Goal: Task Accomplishment & Management: Complete application form

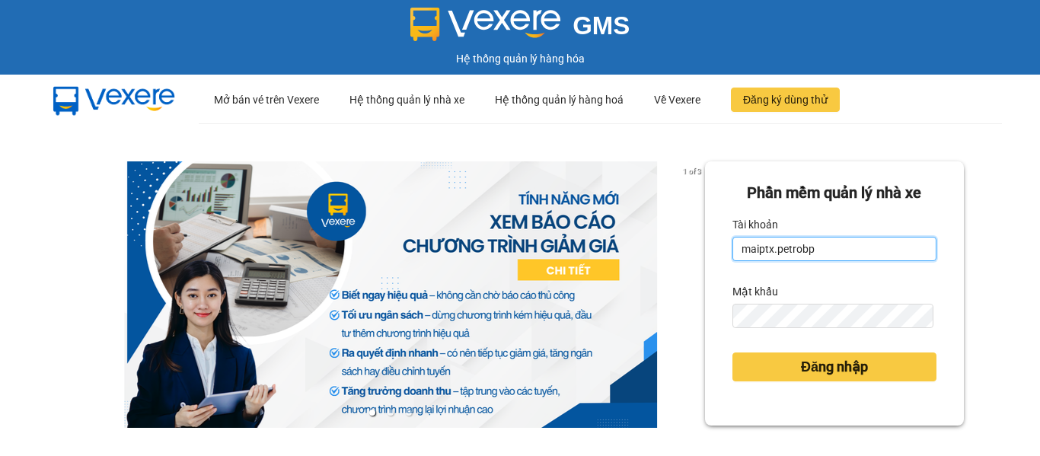
click at [842, 260] on input "maiptx.petrobp" at bounding box center [835, 249] width 204 height 24
type input "huongnpt.petrobp"
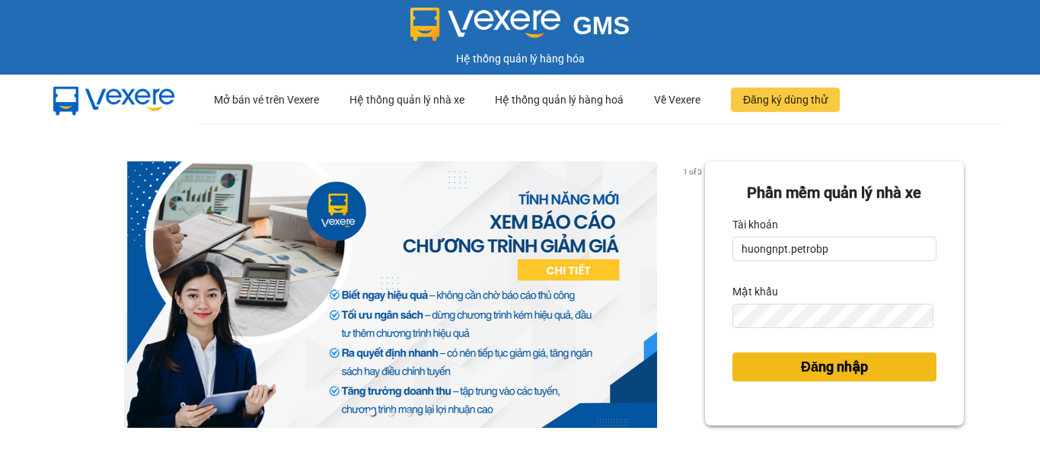
click at [840, 364] on span "Đăng nhập" at bounding box center [834, 366] width 67 height 21
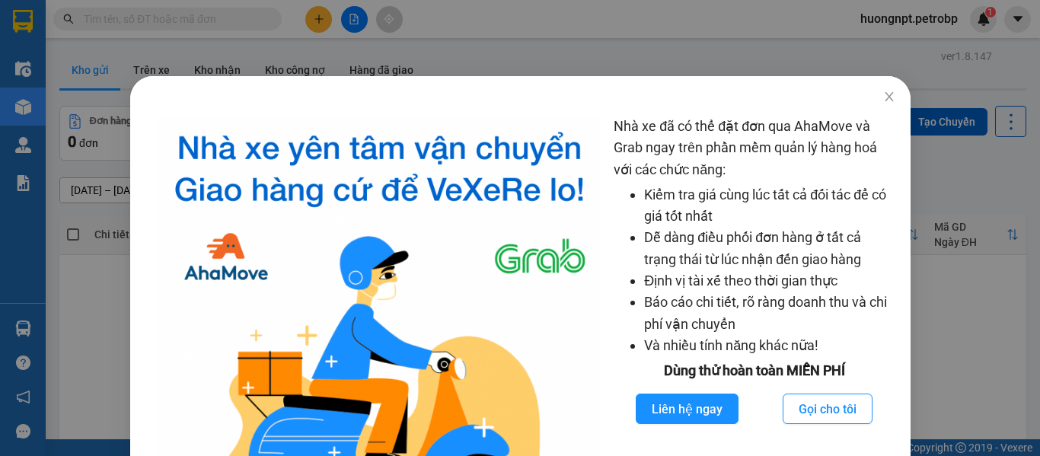
click at [878, 97] on div "Nhà xe đã có thể đặt đơn qua AhaMove và Grab ngay trên phần mềm quản lý hàng ho…" at bounding box center [520, 228] width 1040 height 456
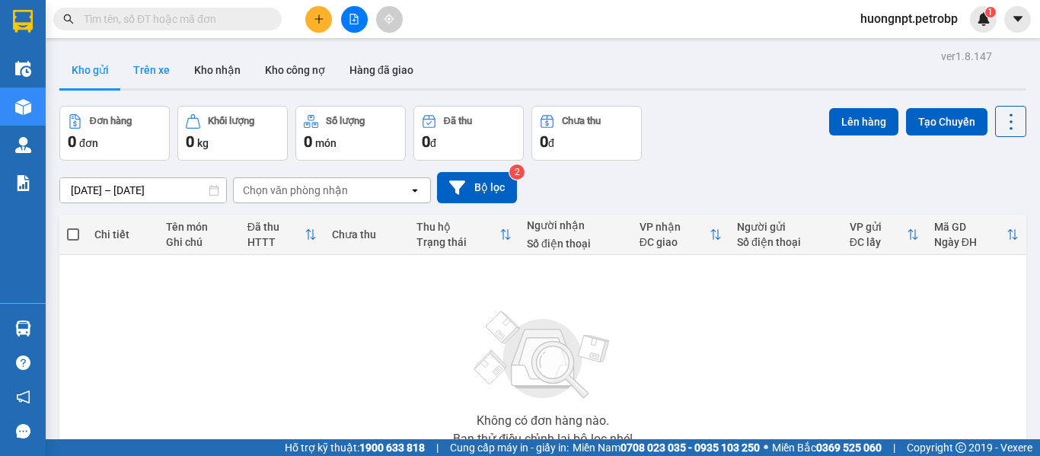
click at [149, 72] on button "Trên xe" at bounding box center [151, 70] width 61 height 37
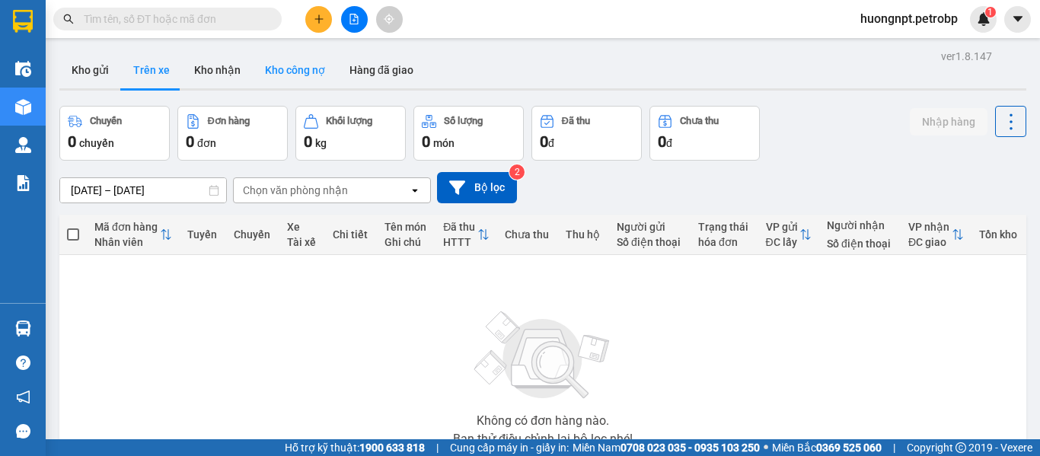
click at [305, 78] on button "Kho công nợ" at bounding box center [295, 70] width 85 height 37
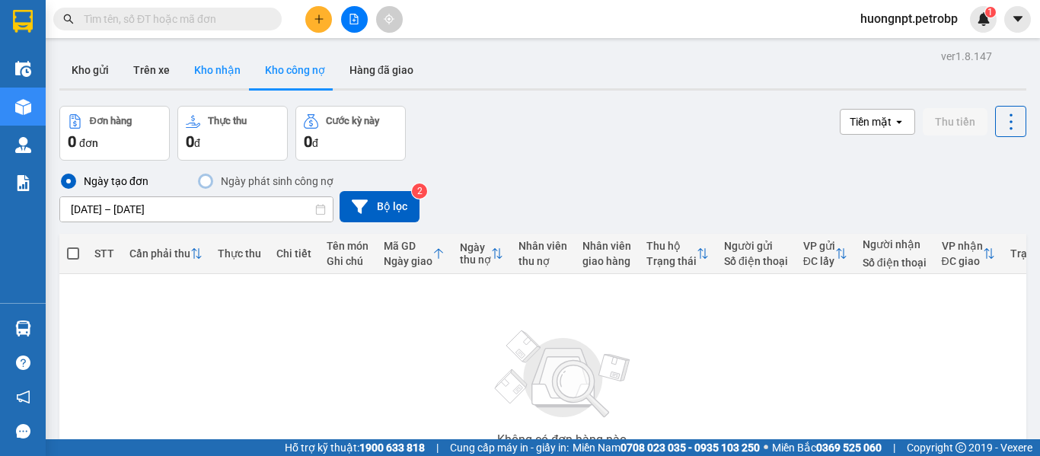
click at [219, 76] on button "Kho nhận" at bounding box center [217, 70] width 71 height 37
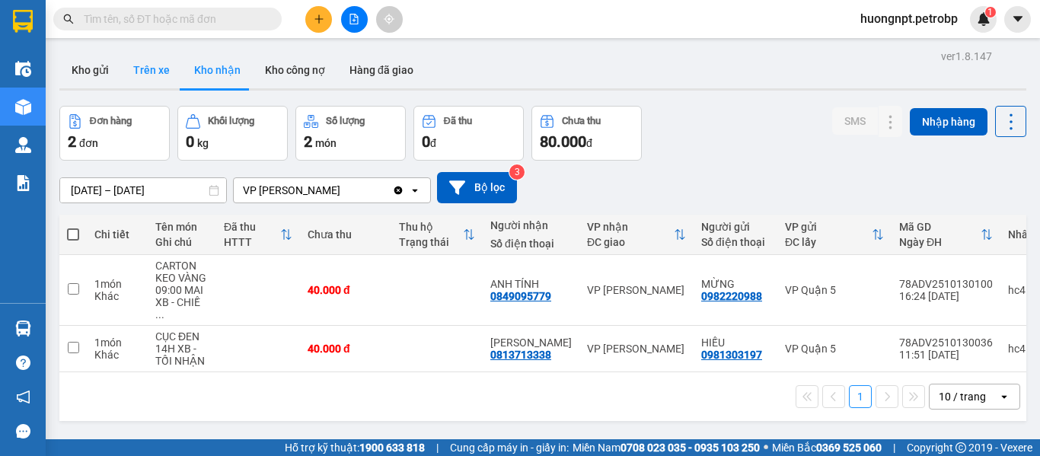
click at [127, 66] on button "Trên xe" at bounding box center [151, 70] width 61 height 37
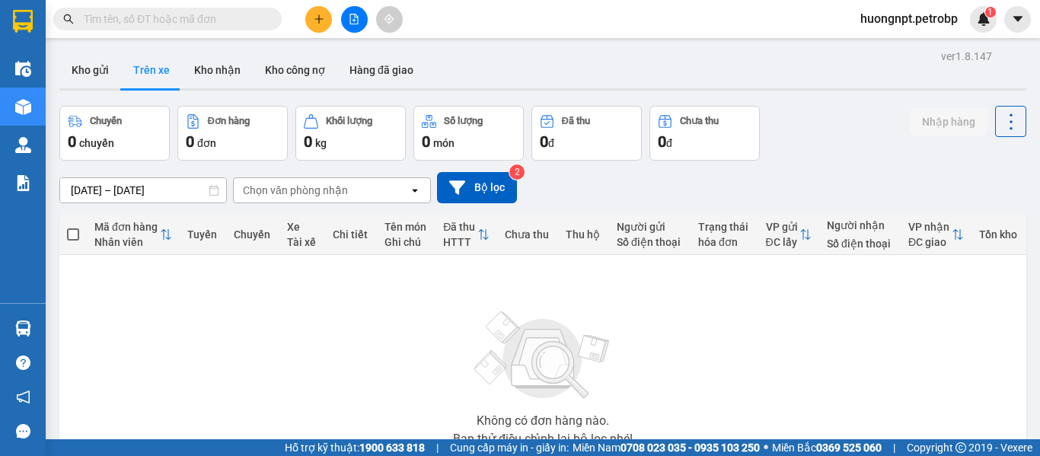
click at [212, 192] on icon at bounding box center [214, 190] width 11 height 11
click at [216, 190] on icon at bounding box center [214, 190] width 11 height 11
click at [161, 195] on div "ver 1.8.147 Kho gửi Trên xe Kho [PERSON_NAME] công nợ Hàng đã giao Chuyến 0 chu…" at bounding box center [543, 297] width 980 height 503
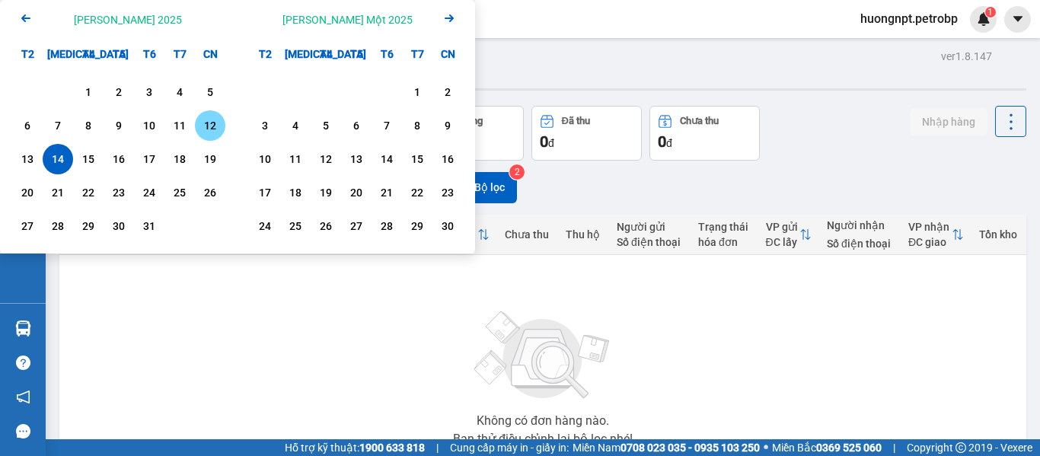
click at [205, 122] on div "12" at bounding box center [210, 126] width 21 height 18
click at [56, 157] on div "14" at bounding box center [57, 159] width 21 height 18
type input "[DATE] – [DATE]"
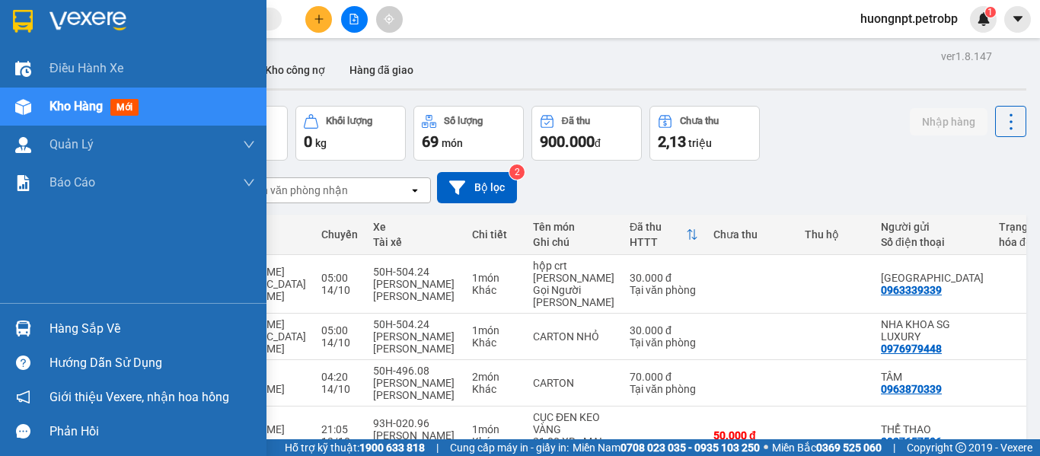
click at [103, 323] on div "Hàng sắp về" at bounding box center [153, 329] width 206 height 23
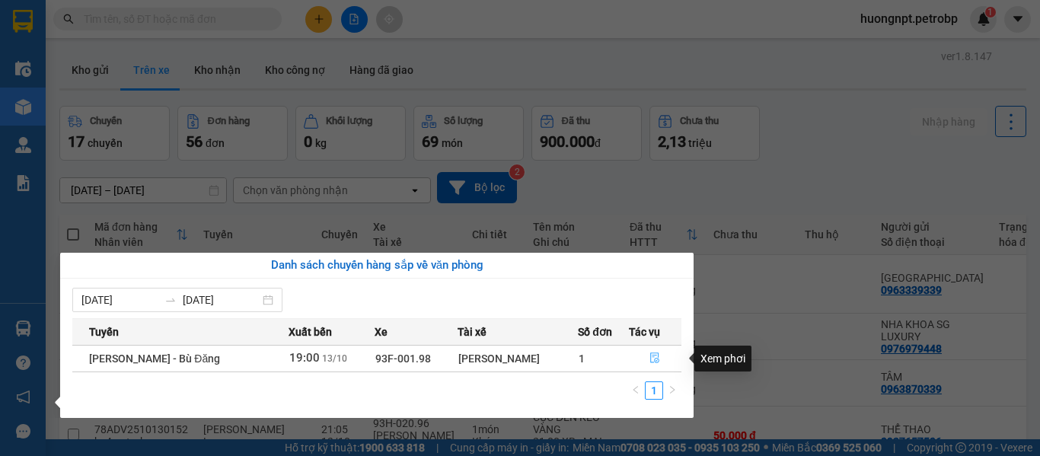
click at [656, 362] on icon "file-done" at bounding box center [655, 358] width 11 height 11
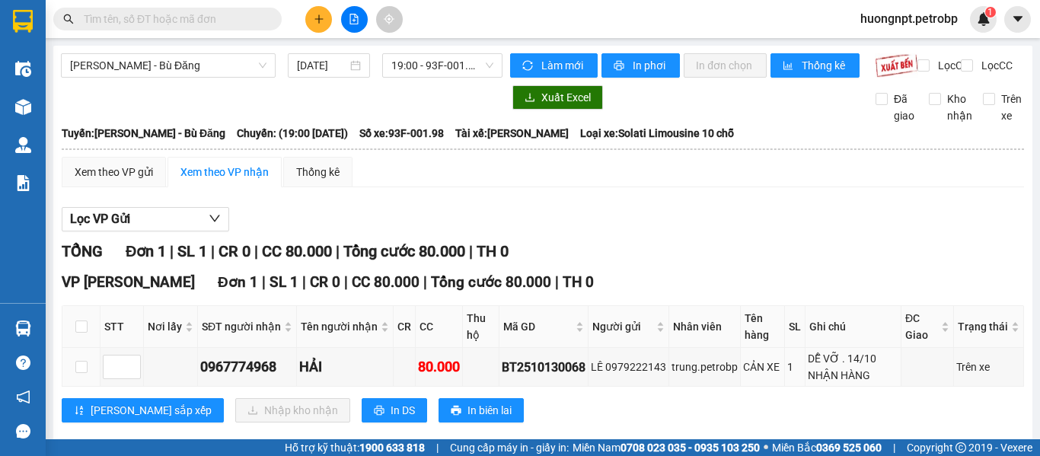
scroll to position [39, 0]
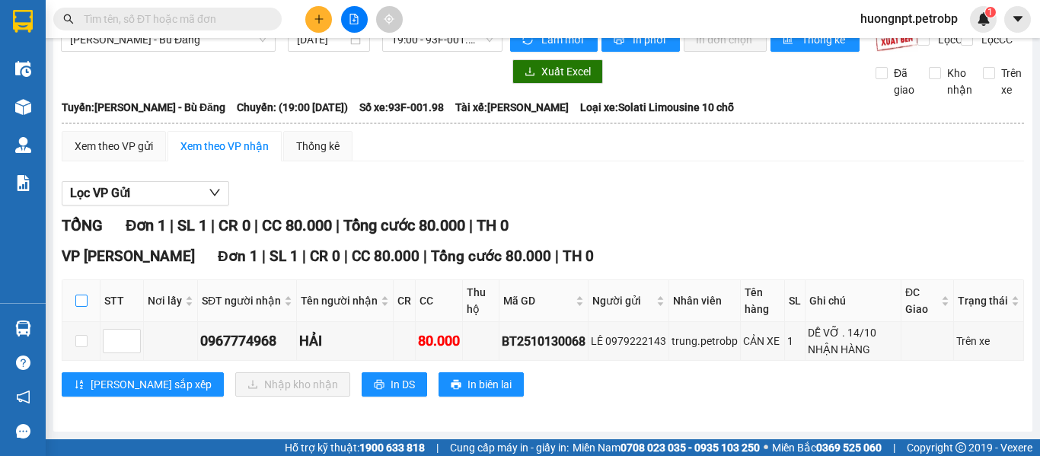
click at [82, 299] on input "checkbox" at bounding box center [81, 301] width 12 height 12
checkbox input "true"
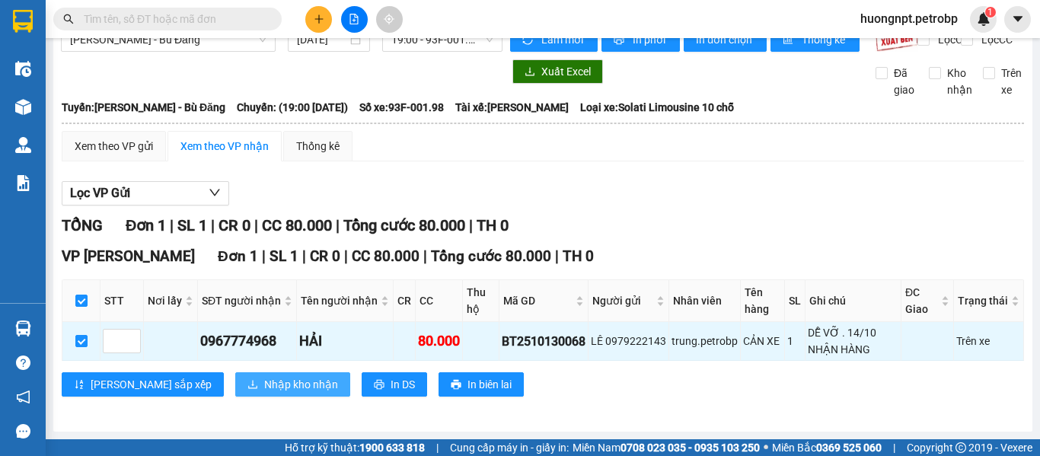
click at [264, 384] on span "Nhập kho nhận" at bounding box center [301, 384] width 74 height 17
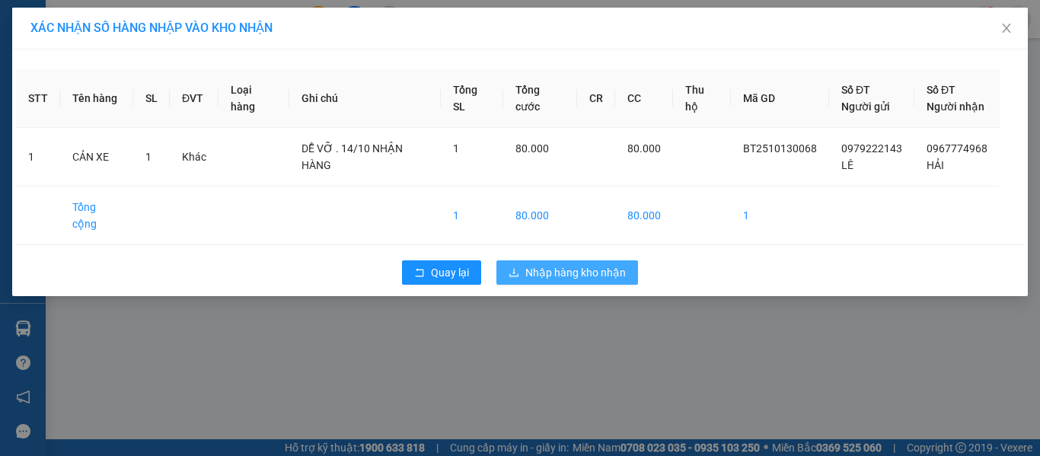
click at [567, 264] on span "Nhập hàng kho nhận" at bounding box center [576, 272] width 101 height 17
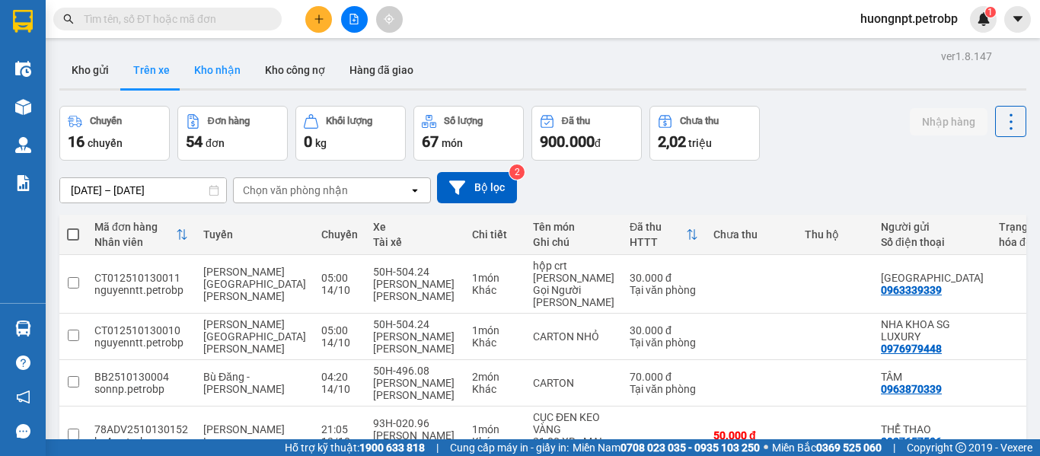
click at [220, 70] on button "Kho nhận" at bounding box center [217, 70] width 71 height 37
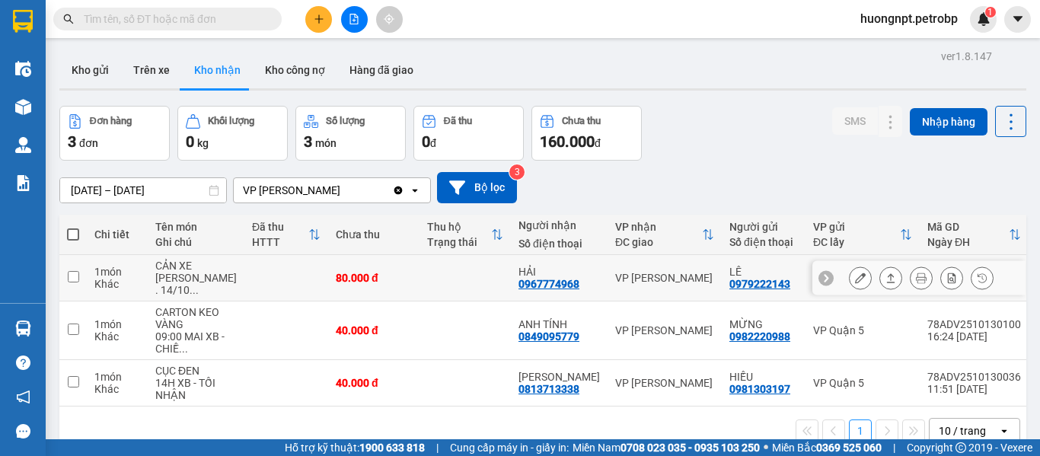
click at [181, 279] on div "[PERSON_NAME] . 14/10 ..." at bounding box center [195, 284] width 81 height 24
checkbox input "true"
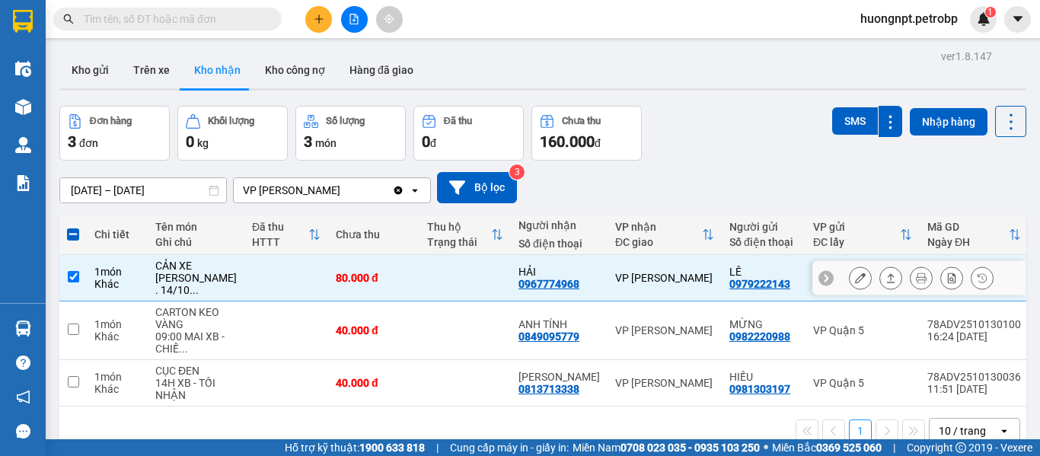
click at [540, 283] on div "0967774968" at bounding box center [549, 284] width 61 height 12
copy div "0967774968"
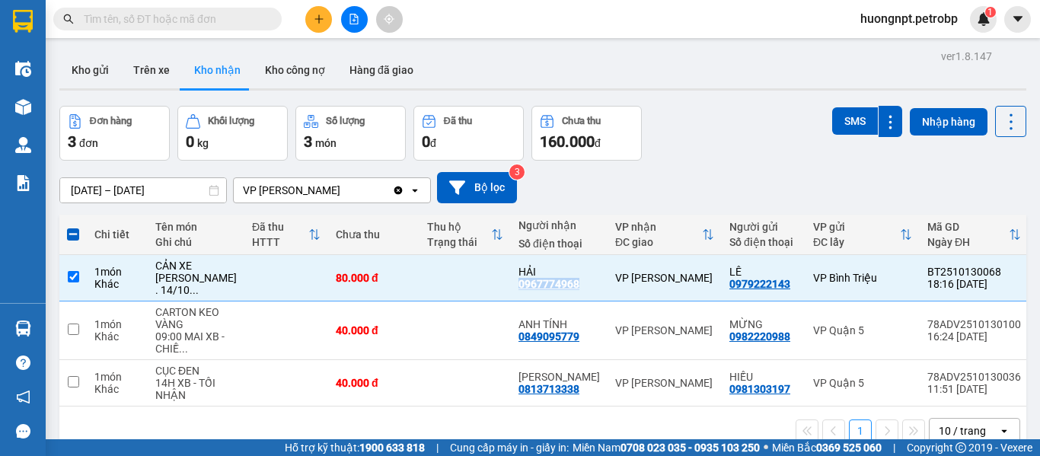
click at [225, 69] on button "Kho nhận" at bounding box center [217, 70] width 71 height 37
click at [216, 75] on button "Kho nhận" at bounding box center [217, 70] width 71 height 37
click at [213, 77] on button "Kho nhận" at bounding box center [217, 70] width 71 height 37
click at [147, 70] on button "Trên xe" at bounding box center [151, 70] width 61 height 37
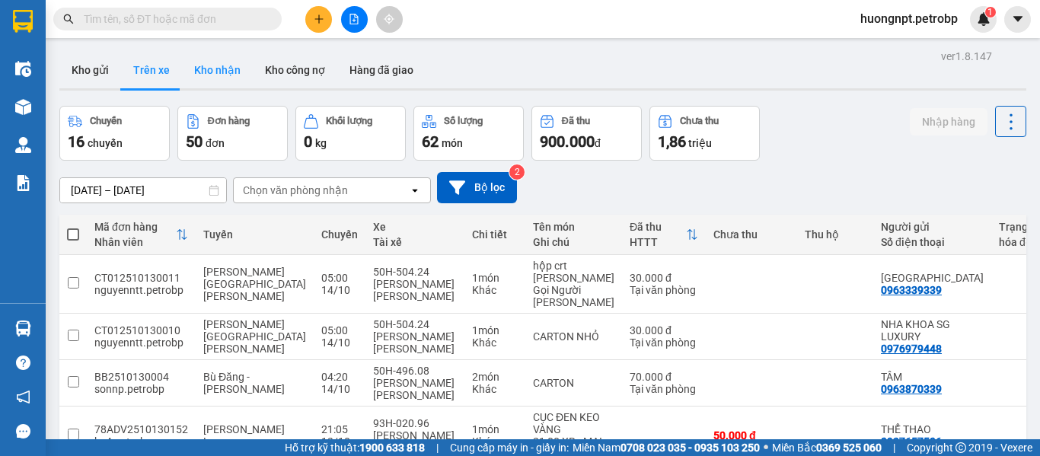
click at [226, 74] on button "Kho nhận" at bounding box center [217, 70] width 71 height 37
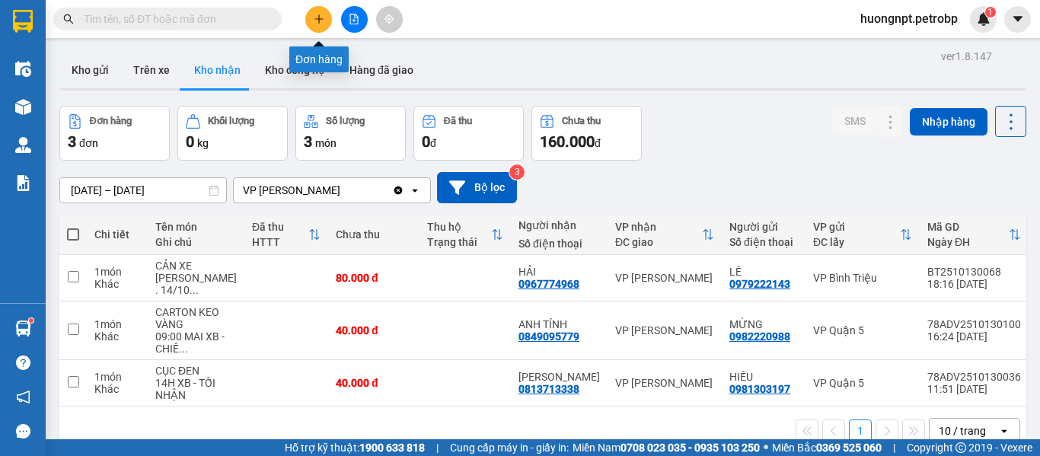
click at [316, 20] on icon "plus" at bounding box center [319, 19] width 11 height 11
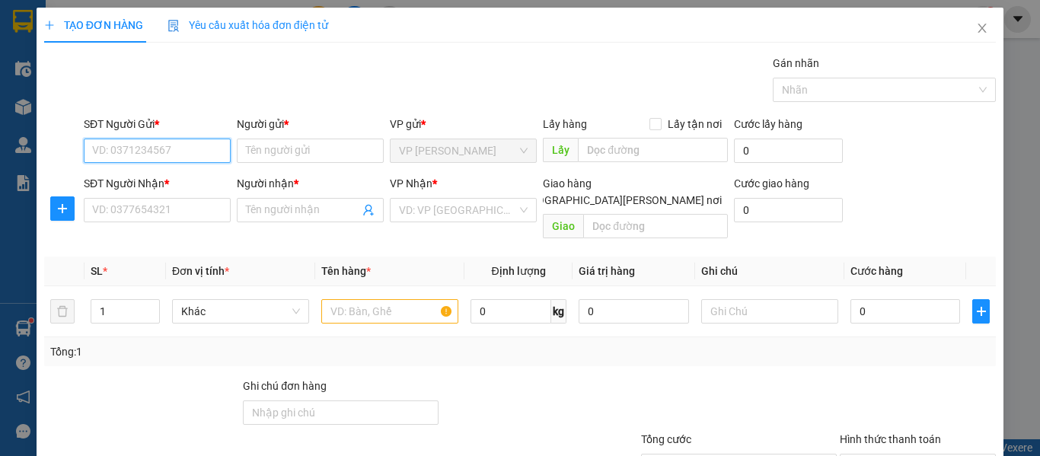
click at [186, 158] on input "SĐT Người Gửi *" at bounding box center [157, 151] width 147 height 24
type input "0974660063"
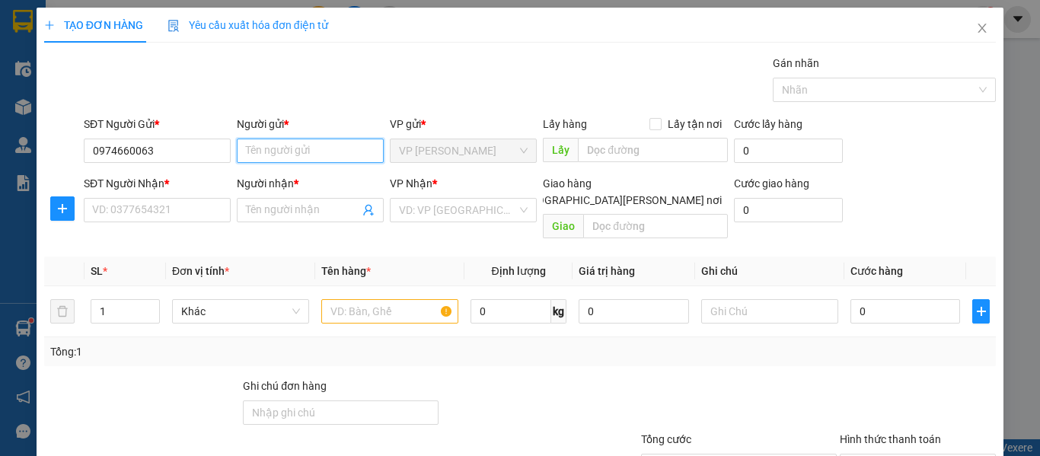
click at [264, 155] on input "Người gửi *" at bounding box center [310, 151] width 147 height 24
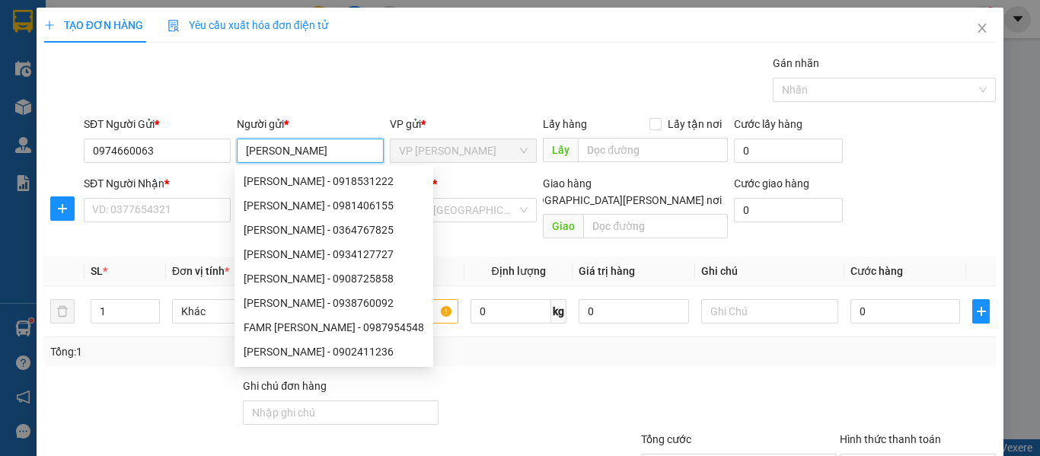
type input "[PERSON_NAME]"
click at [265, 78] on div "Gói vận chuyển * Tiêu chuẩn Gán nhãn Nhãn" at bounding box center [540, 81] width 919 height 53
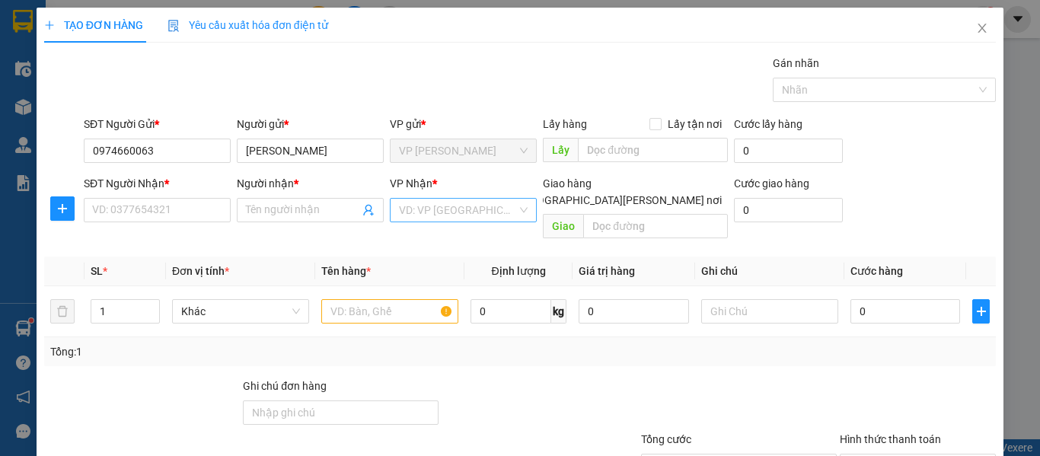
click at [423, 203] on input "search" at bounding box center [458, 210] width 118 height 23
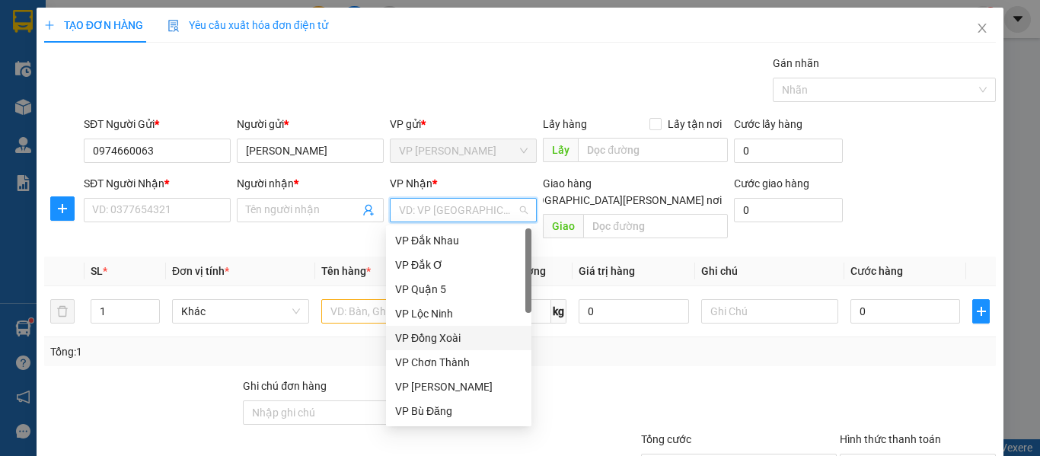
click at [454, 344] on div "VP Đồng Xoài" at bounding box center [458, 338] width 127 height 17
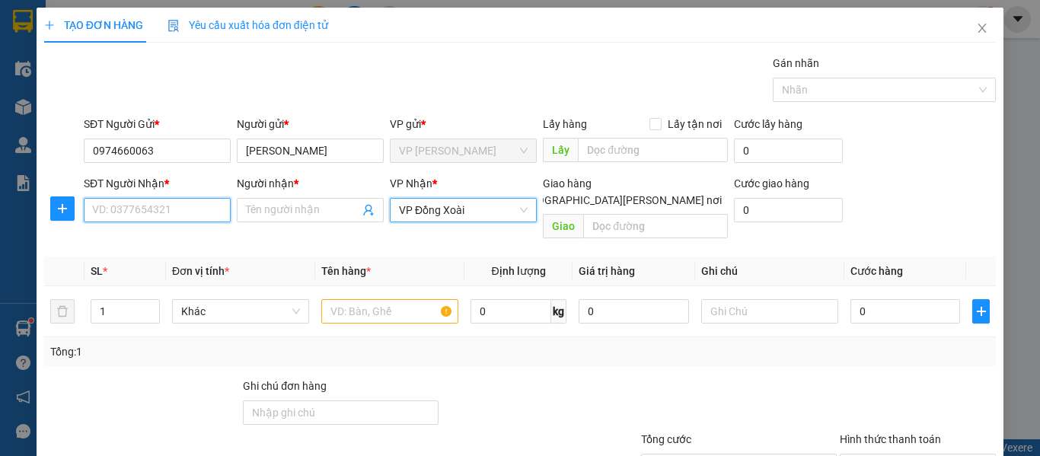
click at [209, 219] on input "SĐT Người Nhận *" at bounding box center [157, 210] width 147 height 24
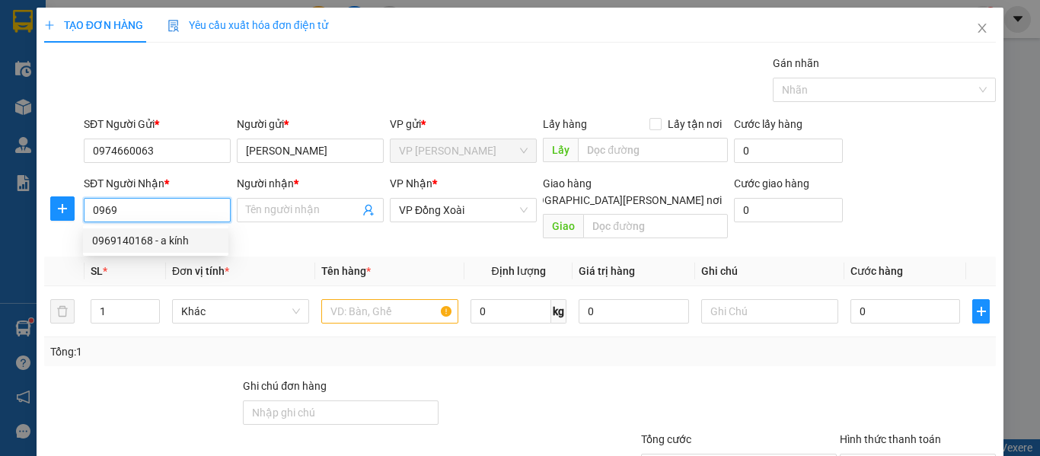
click at [213, 235] on div "0969140168 - a kính" at bounding box center [155, 240] width 127 height 17
type input "0969140168"
type input "a kính"
type input "Nhẹ tay"
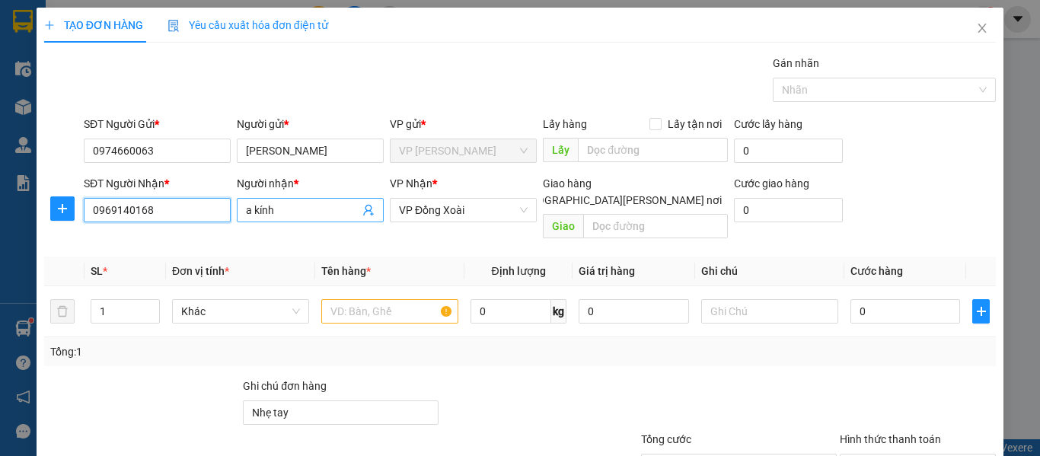
type input "30.000"
type input "0969140168"
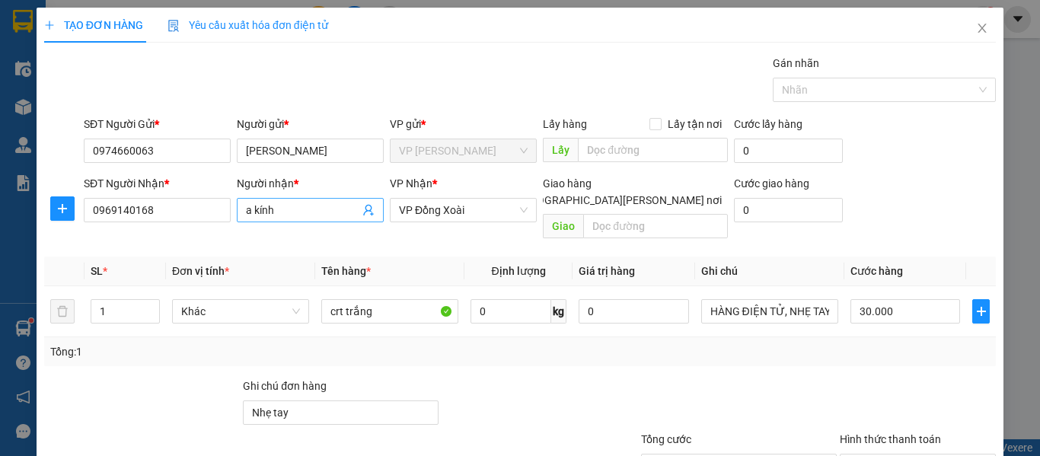
click at [311, 209] on input "a kính" at bounding box center [302, 210] width 113 height 17
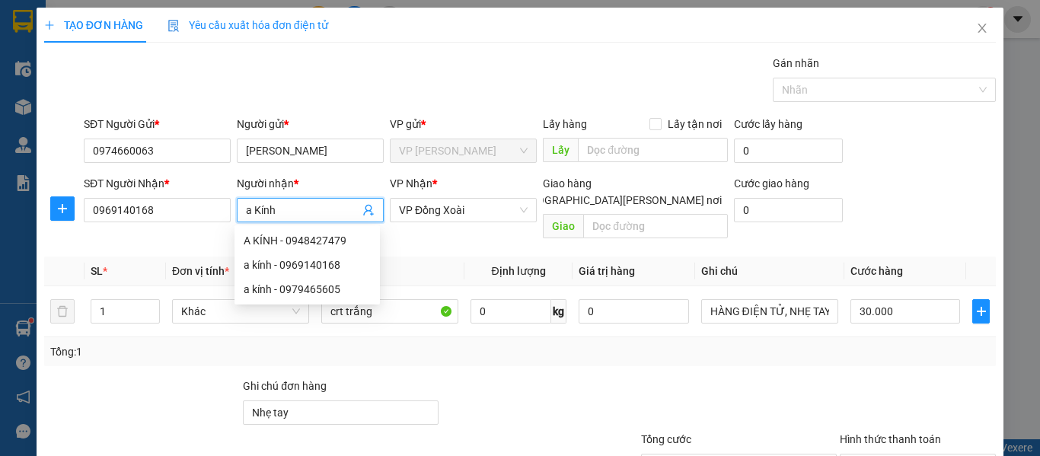
type input "a Kính"
click at [533, 378] on div at bounding box center [539, 404] width 199 height 53
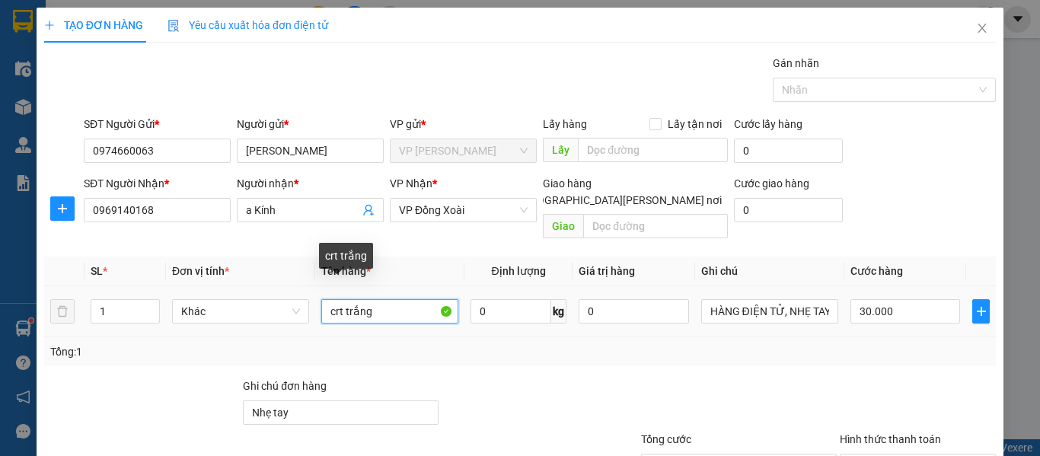
click at [399, 299] on input "crt trắng" at bounding box center [389, 311] width 137 height 24
drag, startPoint x: 399, startPoint y: 294, endPoint x: 312, endPoint y: 295, distance: 86.8
click at [315, 295] on td "crt trắng" at bounding box center [389, 311] width 149 height 51
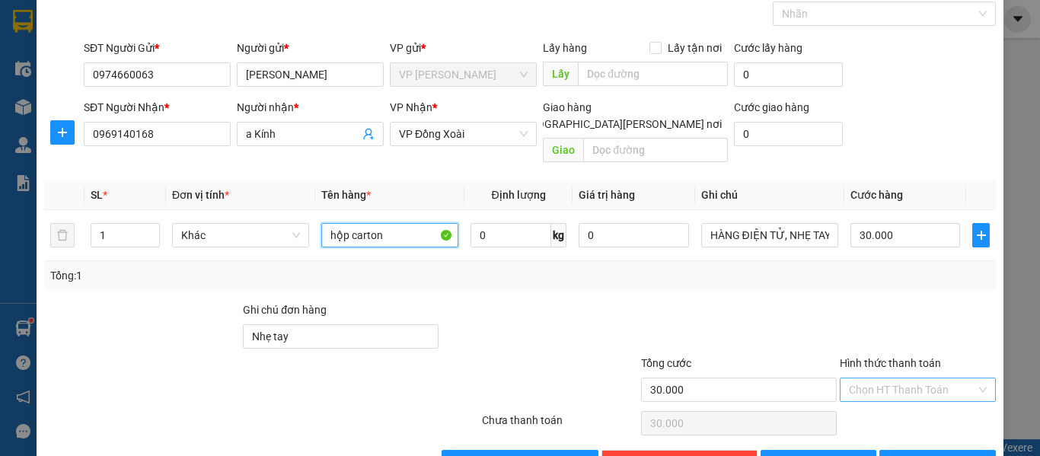
type input "hộp carton"
click at [874, 379] on input "Hình thức thanh toán" at bounding box center [912, 390] width 127 height 23
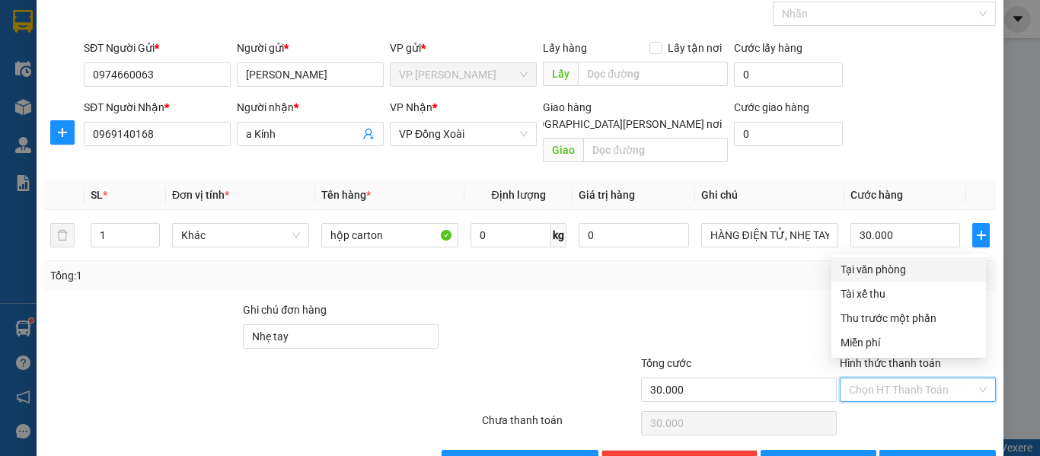
click at [867, 267] on div "Tại văn phòng" at bounding box center [909, 269] width 136 height 17
type input "0"
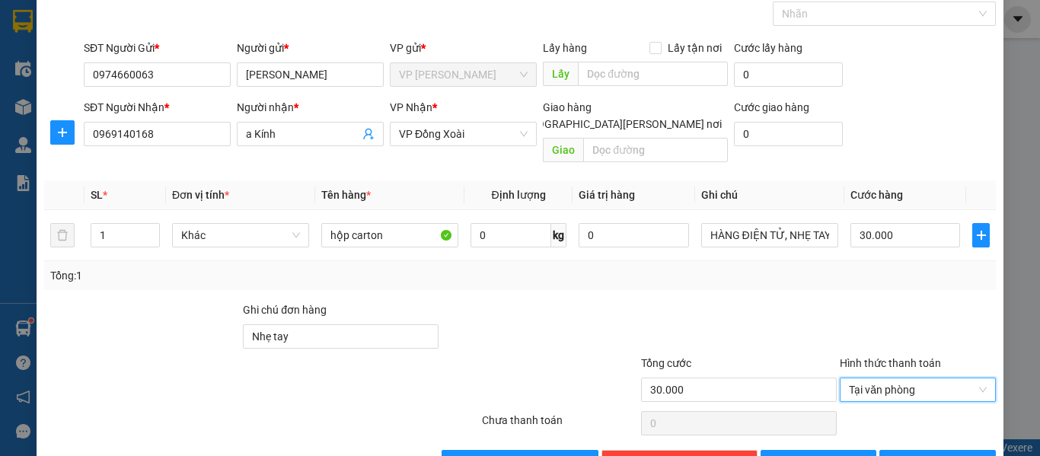
scroll to position [107, 0]
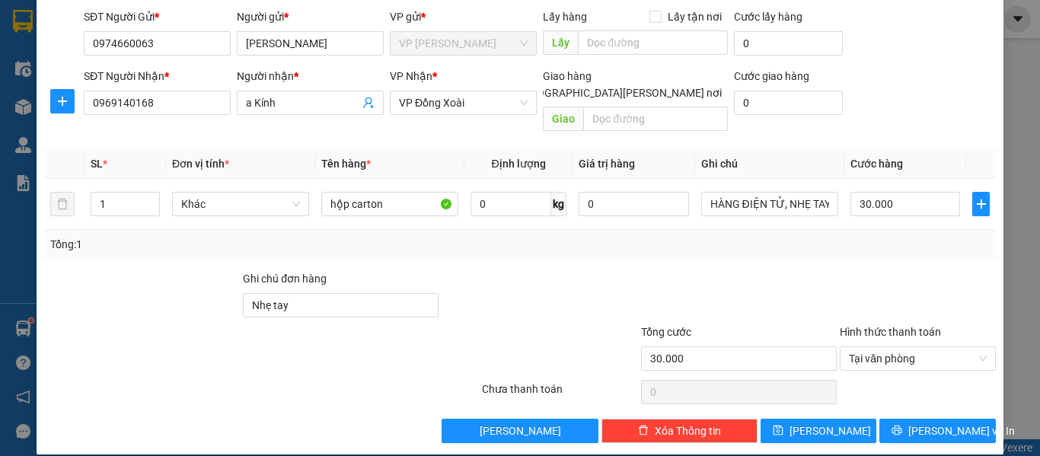
click at [542, 286] on div at bounding box center [539, 296] width 199 height 53
click at [931, 347] on span "Tại văn phòng" at bounding box center [918, 358] width 138 height 23
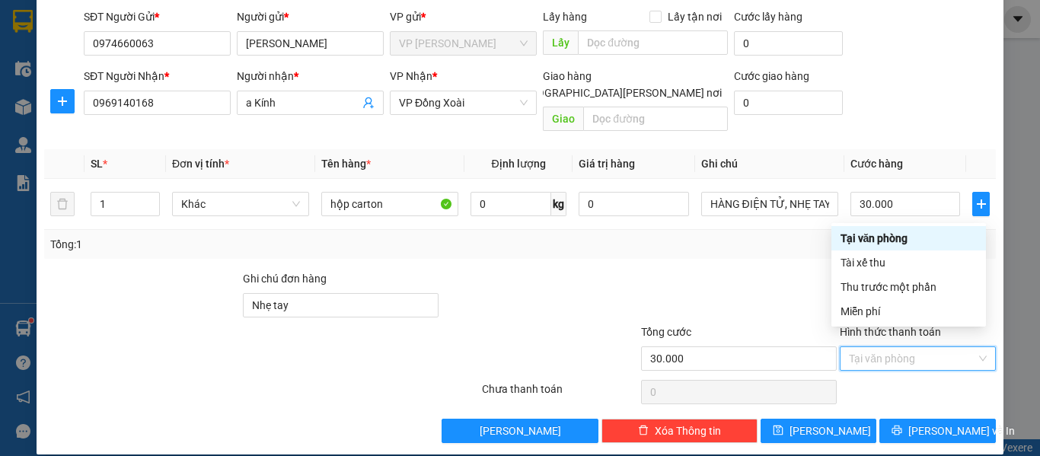
click at [909, 235] on div "Tại văn phòng" at bounding box center [909, 238] width 136 height 17
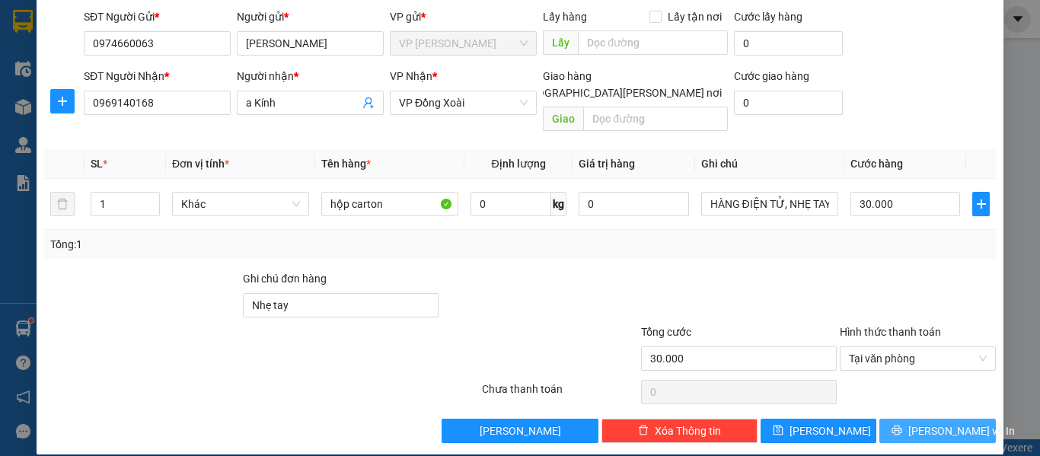
click at [935, 423] on span "[PERSON_NAME] và In" at bounding box center [962, 431] width 107 height 17
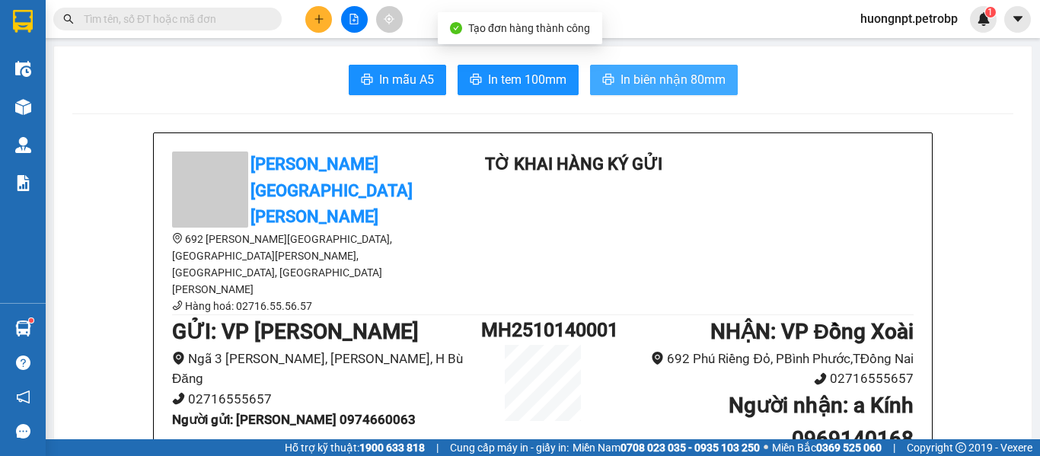
click at [670, 87] on span "In biên nhận 80mm" at bounding box center [673, 79] width 105 height 19
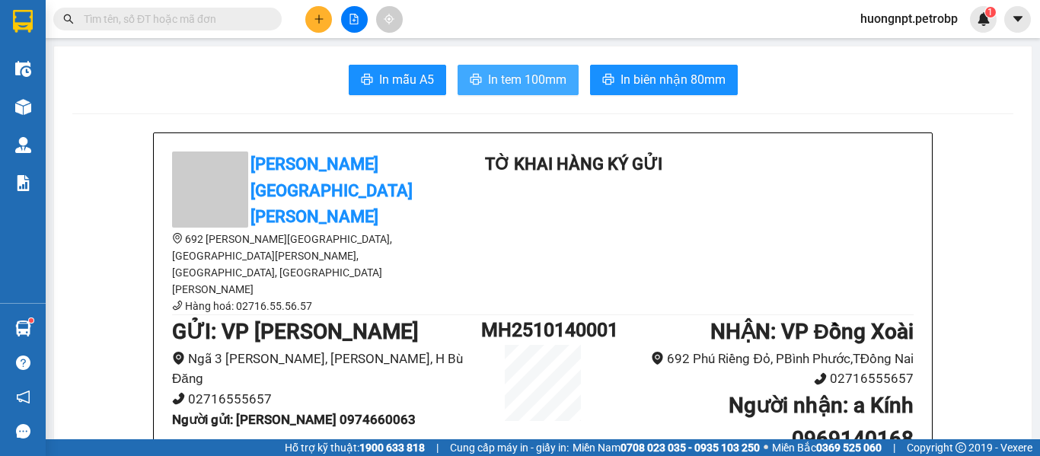
click at [536, 81] on span "In tem 100mm" at bounding box center [527, 79] width 78 height 19
click at [260, 87] on div "In mẫu A5 In tem 100mm In biên nhận 80mm" at bounding box center [542, 80] width 941 height 30
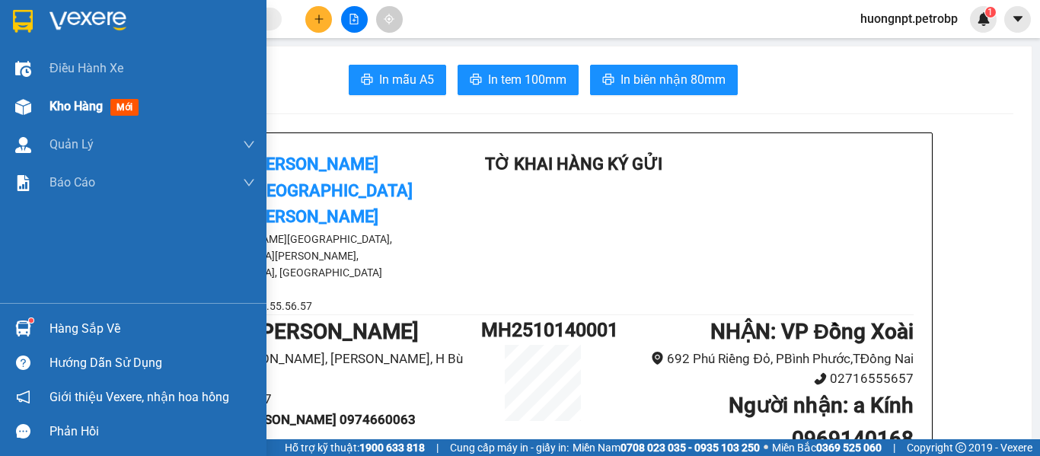
click at [97, 99] on span "Kho hàng" at bounding box center [76, 106] width 53 height 14
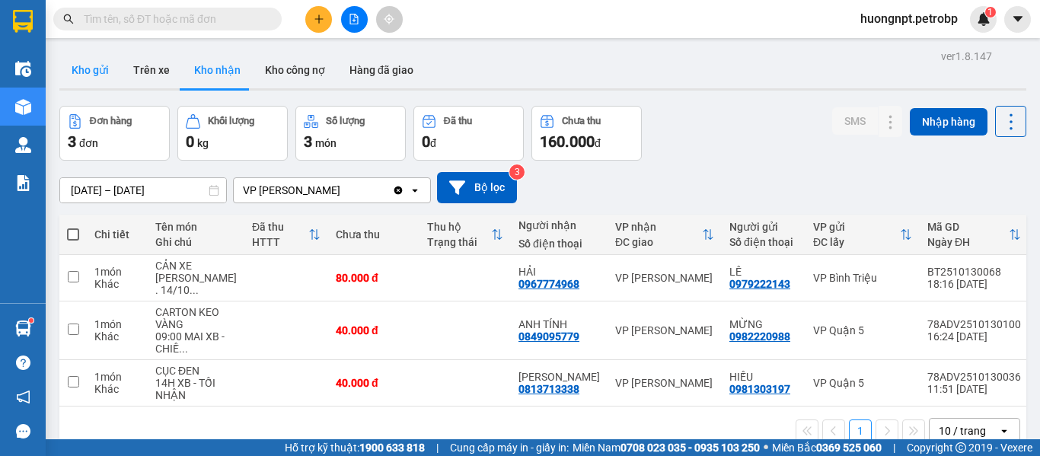
click at [88, 66] on button "Kho gửi" at bounding box center [90, 70] width 62 height 37
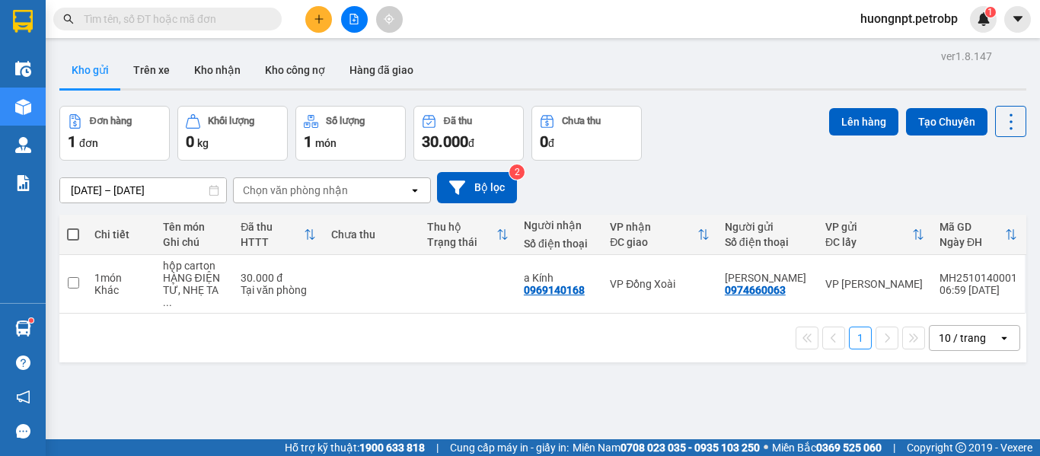
click at [203, 402] on div "ver 1.8.147 Kho gửi Trên xe Kho [PERSON_NAME] công nợ Hàng đã [PERSON_NAME] hàn…" at bounding box center [543, 274] width 980 height 456
click at [901, 282] on icon at bounding box center [906, 284] width 11 height 11
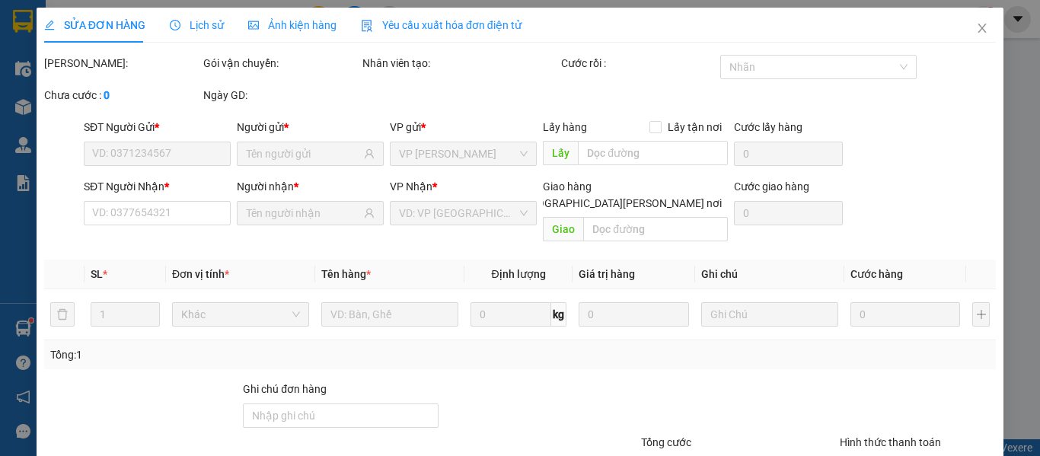
scroll to position [110, 0]
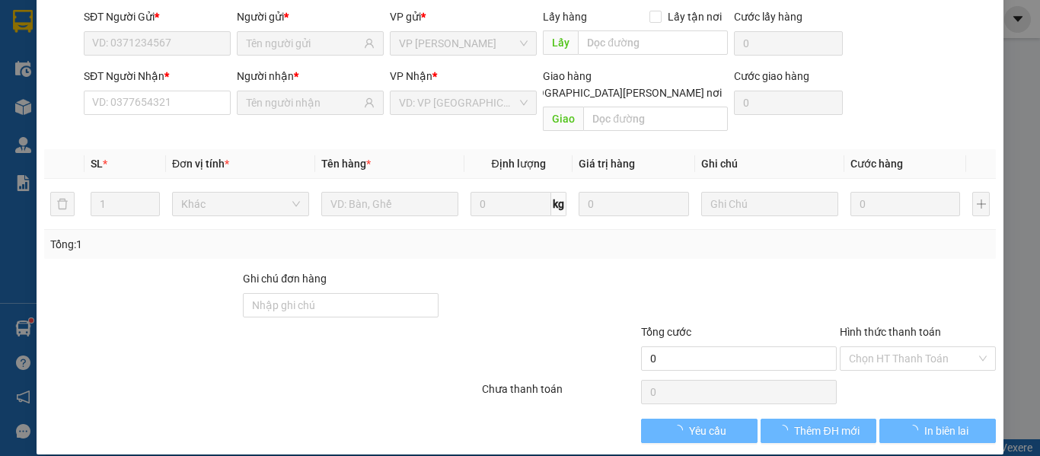
type input "0974660063"
type input "0969140168"
type input "Nhẹ tay"
type input "30.000"
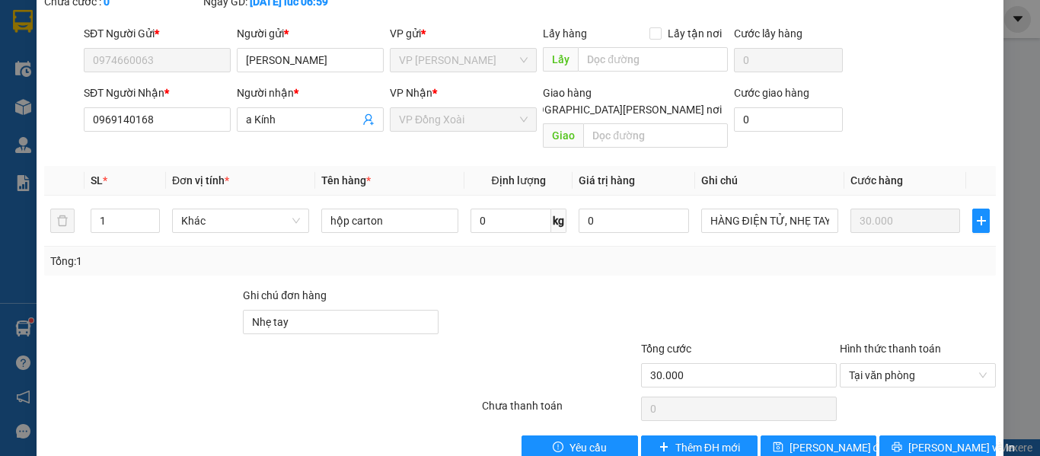
scroll to position [0, 0]
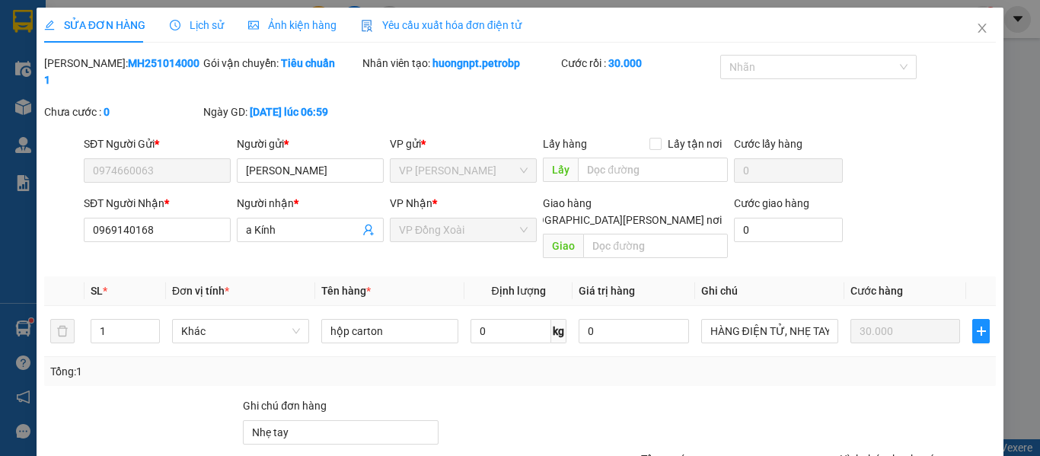
drag, startPoint x: 81, startPoint y: 67, endPoint x: 161, endPoint y: 62, distance: 79.3
click at [161, 62] on b "MH2510140001" at bounding box center [121, 71] width 155 height 29
copy b "MH2510140001"
click at [979, 30] on icon "close" at bounding box center [983, 28] width 8 height 9
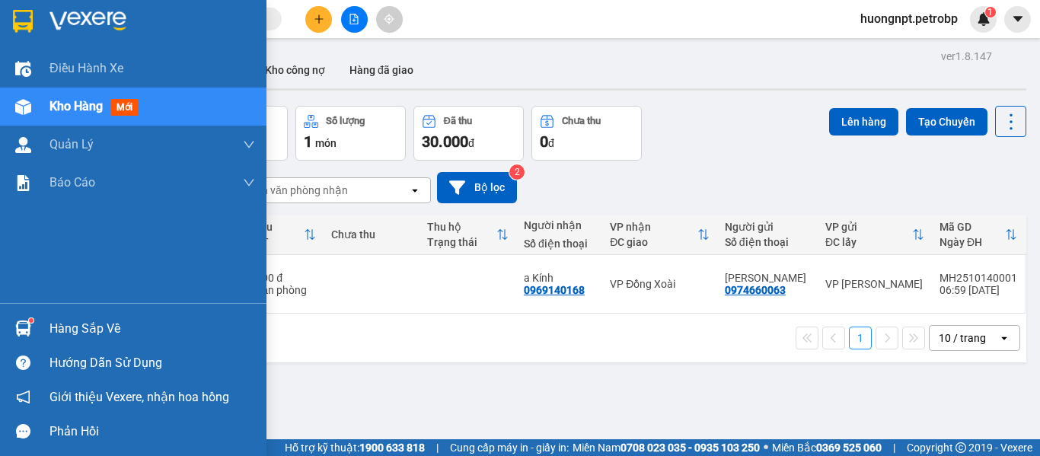
click at [82, 327] on div "Hàng sắp về" at bounding box center [153, 329] width 206 height 23
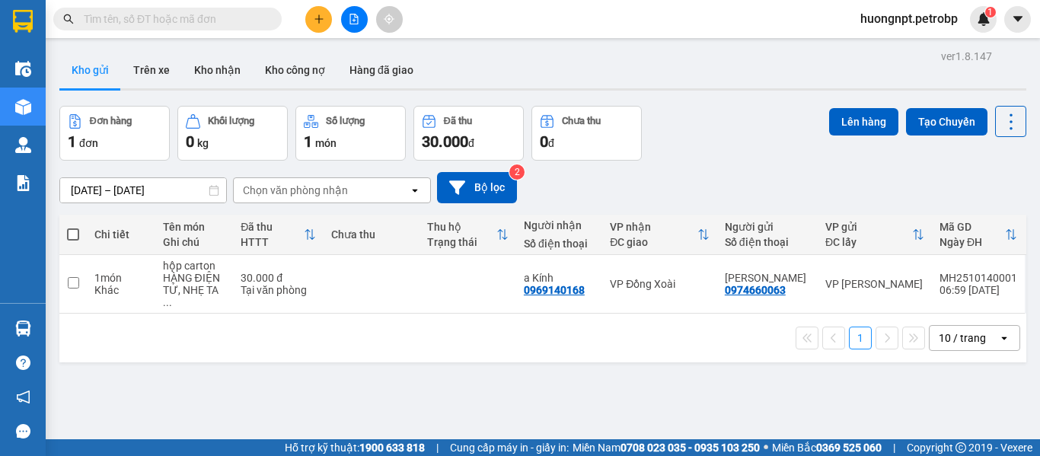
click at [770, 369] on section "Kết quả [PERSON_NAME] ( 0 ) Bộ lọc No Data huongnpt.petrobp 1 Điều [PERSON_NAME…" at bounding box center [520, 228] width 1040 height 456
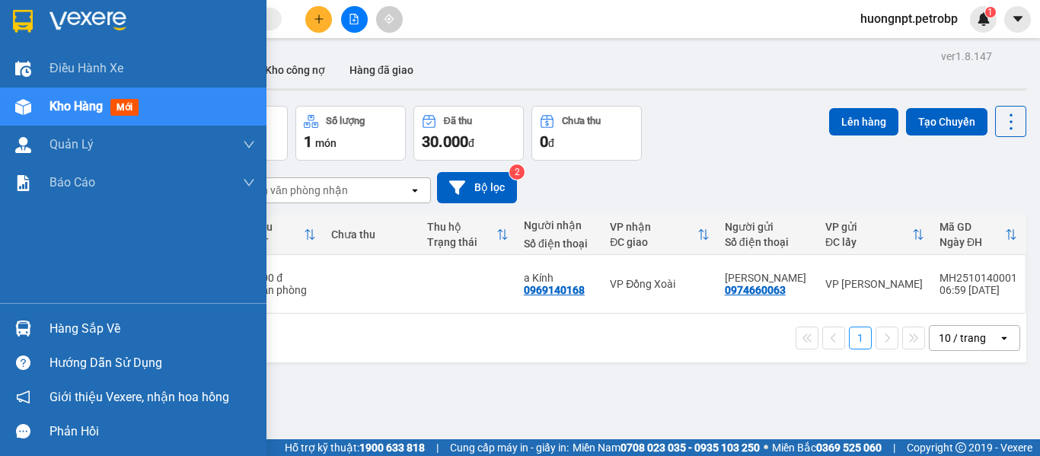
click at [79, 328] on div "Hàng sắp về" at bounding box center [153, 329] width 206 height 23
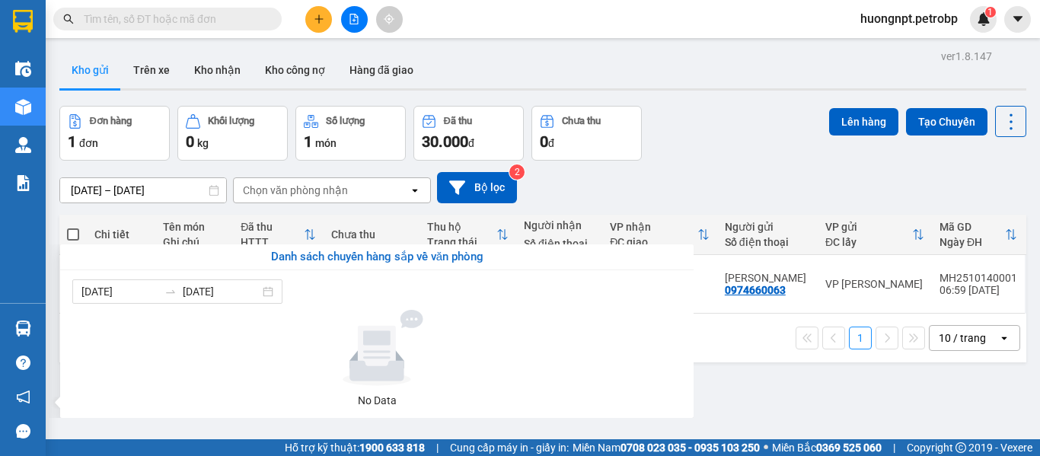
click at [818, 381] on section "Kết quả [PERSON_NAME] ( 0 ) Bộ lọc No Data huongnpt.petrobp 1 Điều [PERSON_NAME…" at bounding box center [520, 228] width 1040 height 456
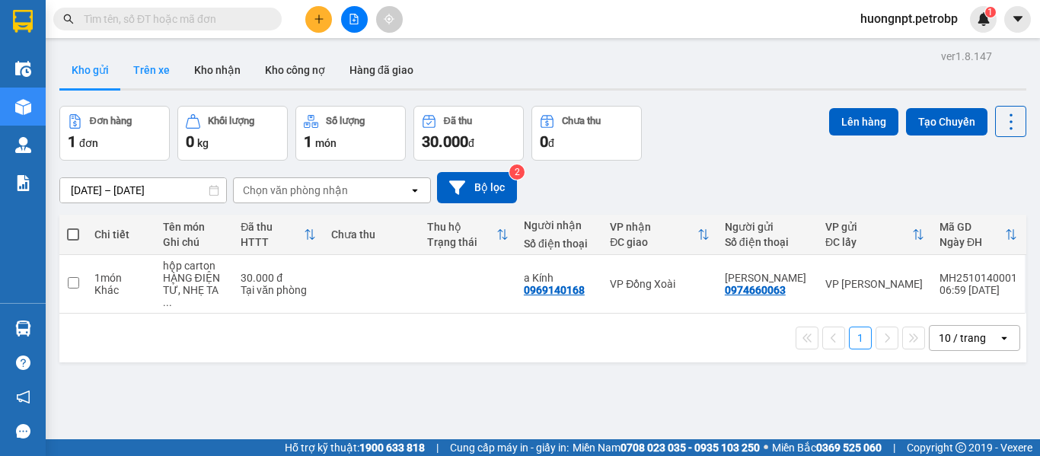
click at [143, 72] on button "Trên xe" at bounding box center [151, 70] width 61 height 37
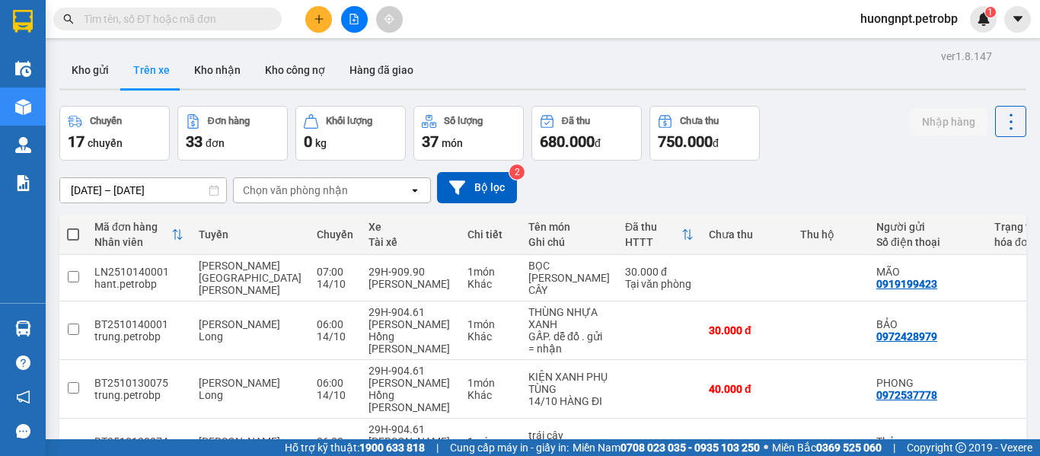
click at [306, 191] on div "Chọn văn phòng nhận" at bounding box center [295, 190] width 105 height 15
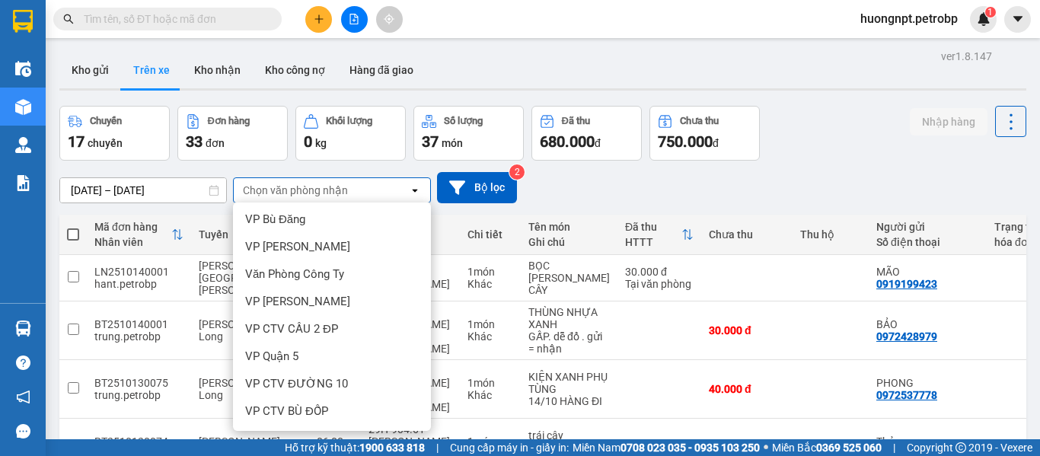
scroll to position [262, 0]
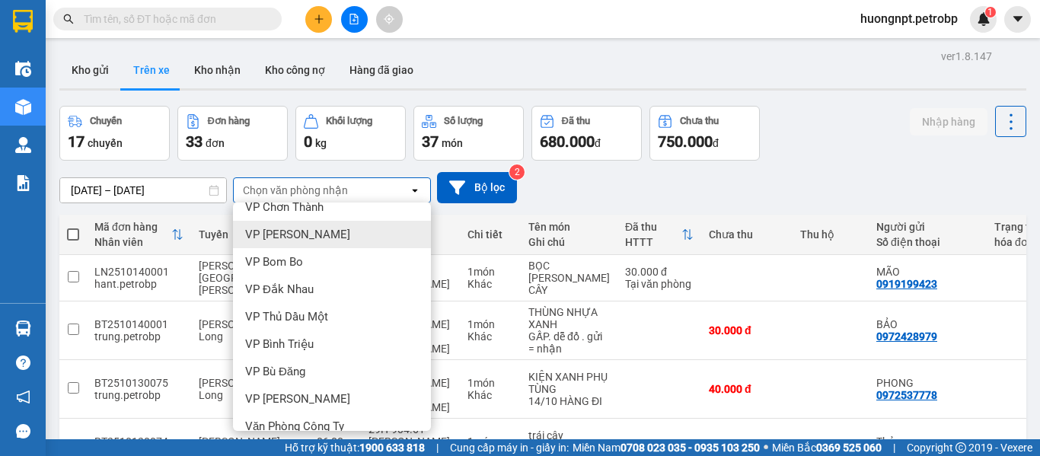
click at [316, 232] on span "VP [PERSON_NAME]" at bounding box center [297, 234] width 105 height 15
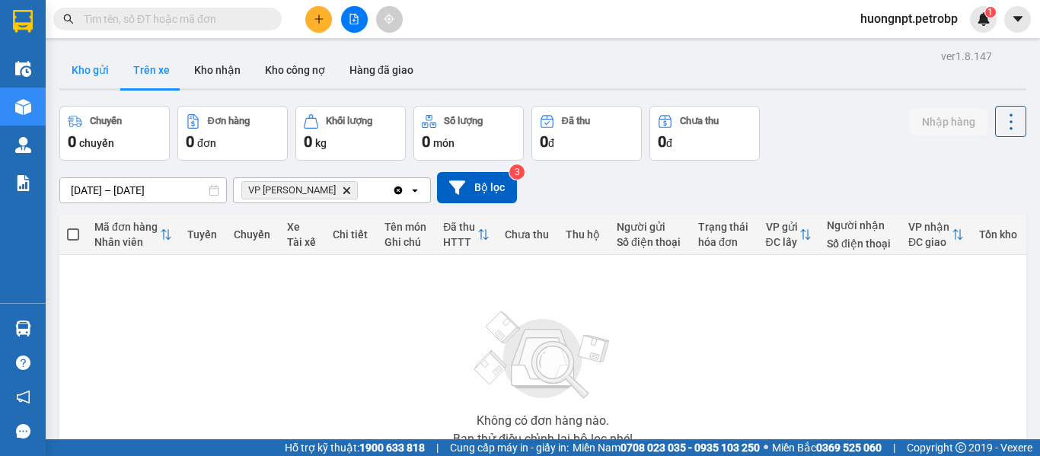
click at [77, 66] on button "Kho gửi" at bounding box center [90, 70] width 62 height 37
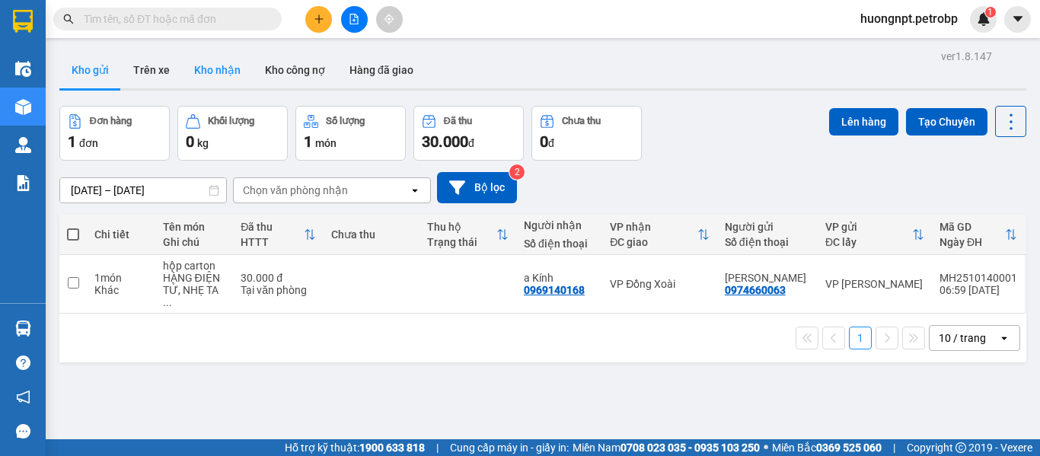
click at [214, 70] on button "Kho nhận" at bounding box center [217, 70] width 71 height 37
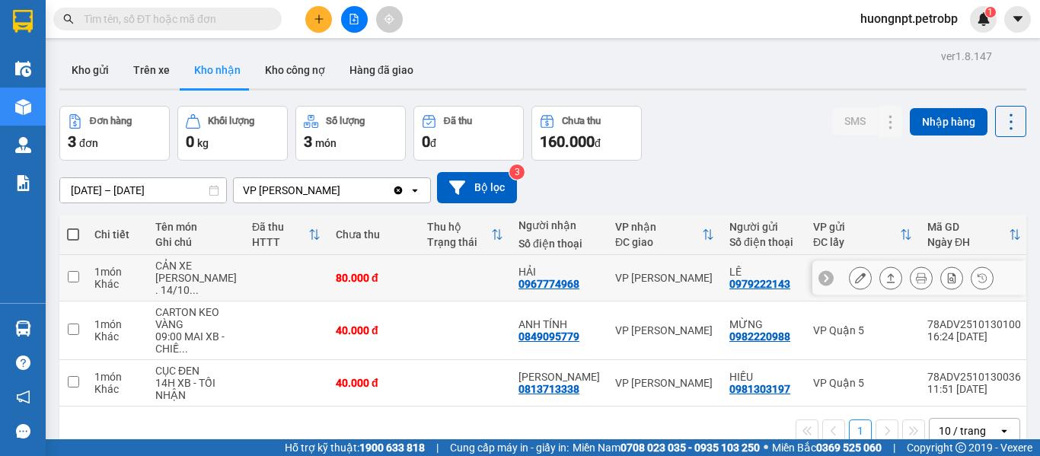
click at [72, 278] on input "checkbox" at bounding box center [73, 276] width 11 height 11
checkbox input "true"
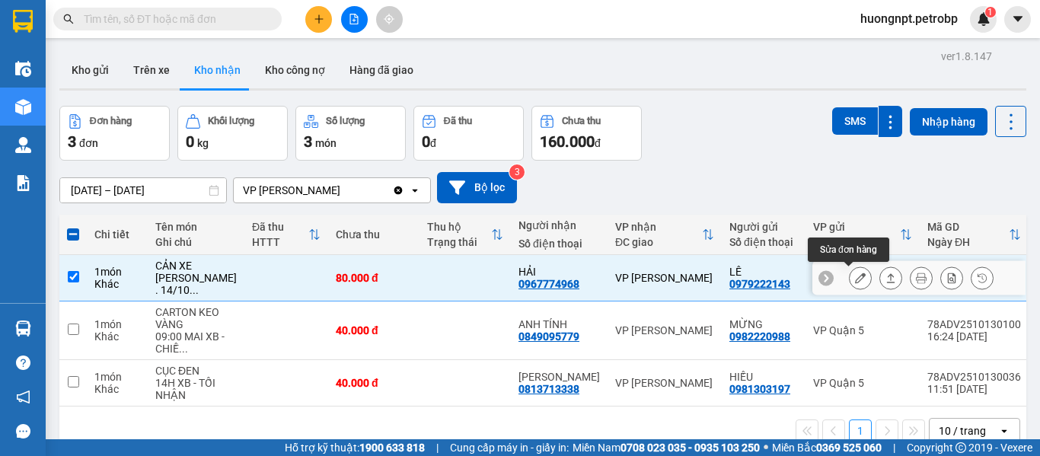
click at [855, 283] on icon at bounding box center [860, 278] width 11 height 11
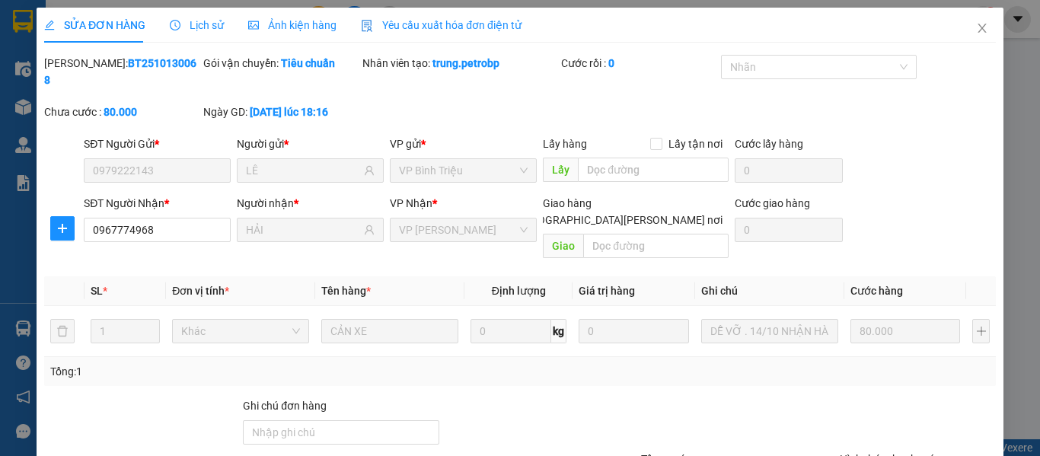
type input "0979222143"
type input "LÊ"
type input "0967774968"
type input "HẢI"
type input "80.000"
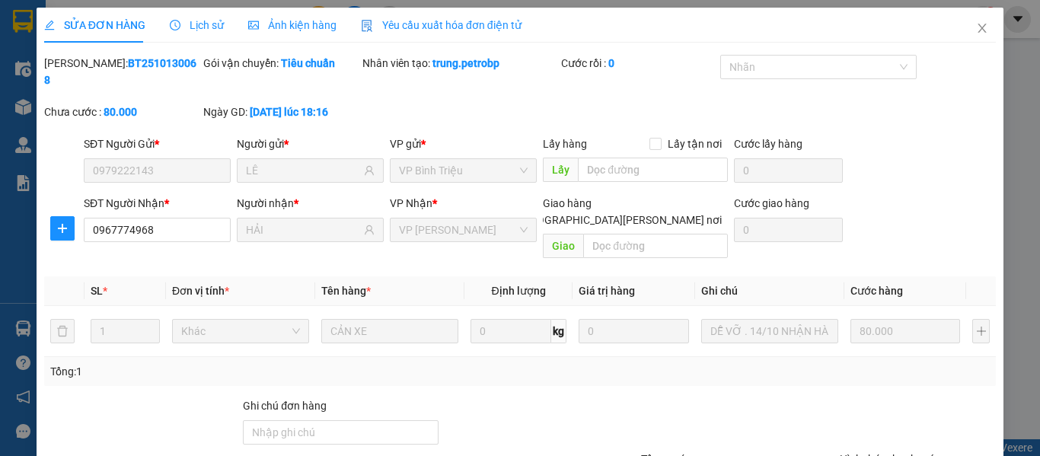
drag, startPoint x: 81, startPoint y: 65, endPoint x: 158, endPoint y: 62, distance: 77.0
click at [158, 62] on div "[PERSON_NAME]: BT2510130068" at bounding box center [122, 72] width 156 height 34
copy b "BT2510130068"
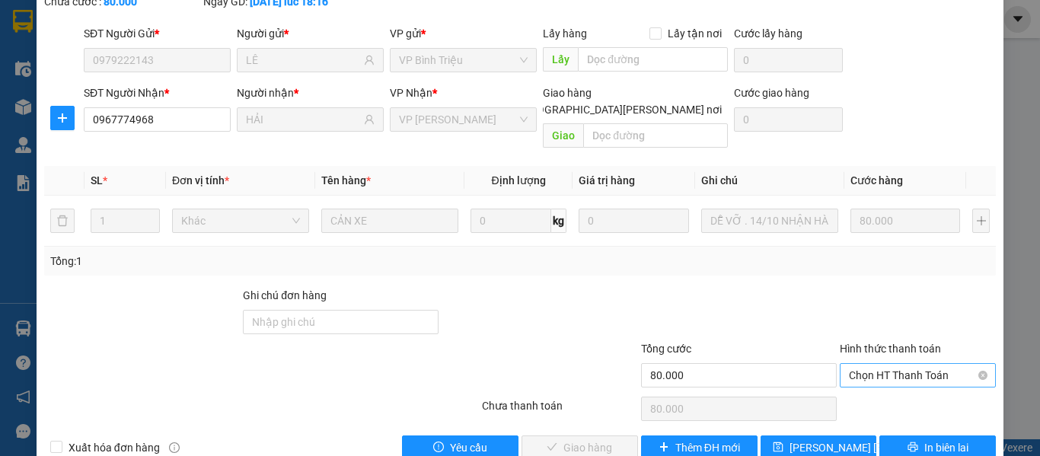
click at [874, 364] on span "Chọn HT Thanh Toán" at bounding box center [918, 375] width 138 height 23
click at [872, 375] on div "Tại văn phòng" at bounding box center [909, 372] width 136 height 17
type input "0"
click at [581, 439] on span "Giao hàng" at bounding box center [588, 447] width 49 height 17
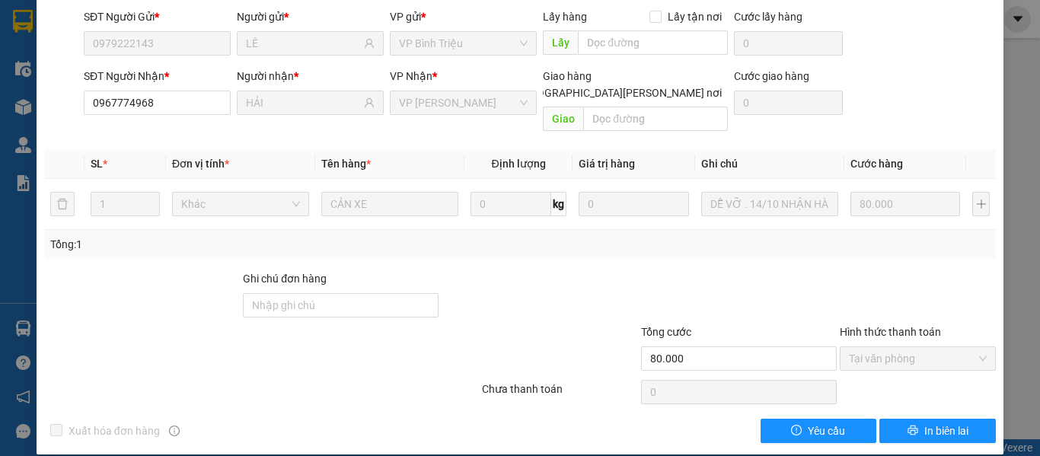
scroll to position [0, 0]
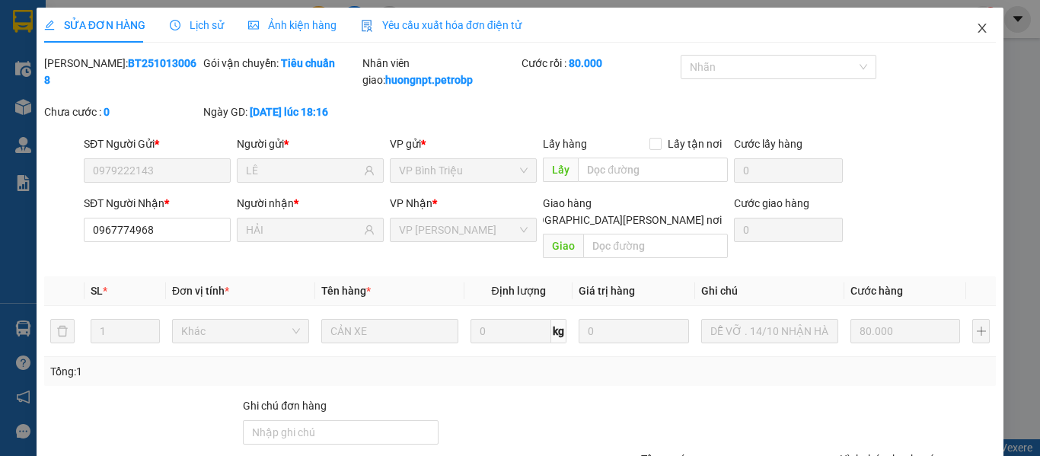
click at [976, 27] on icon "close" at bounding box center [982, 28] width 12 height 12
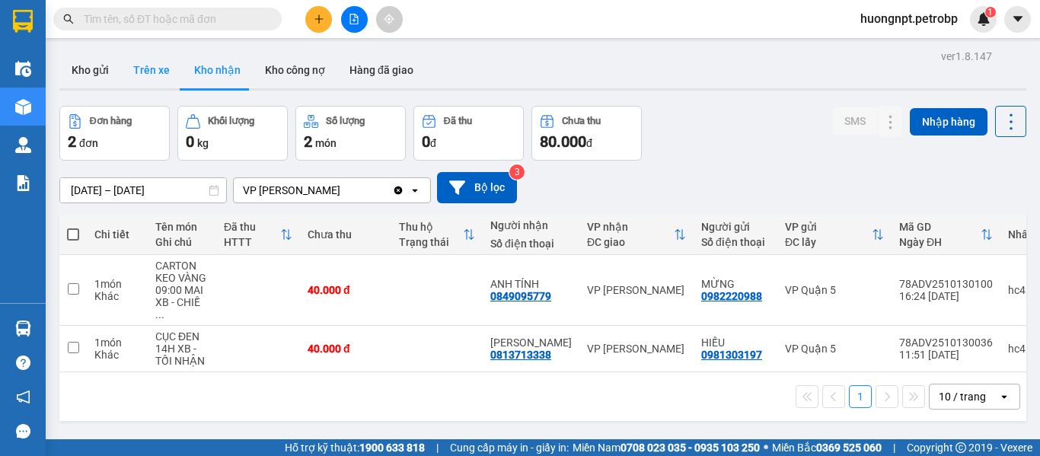
click at [144, 66] on button "Trên xe" at bounding box center [151, 70] width 61 height 37
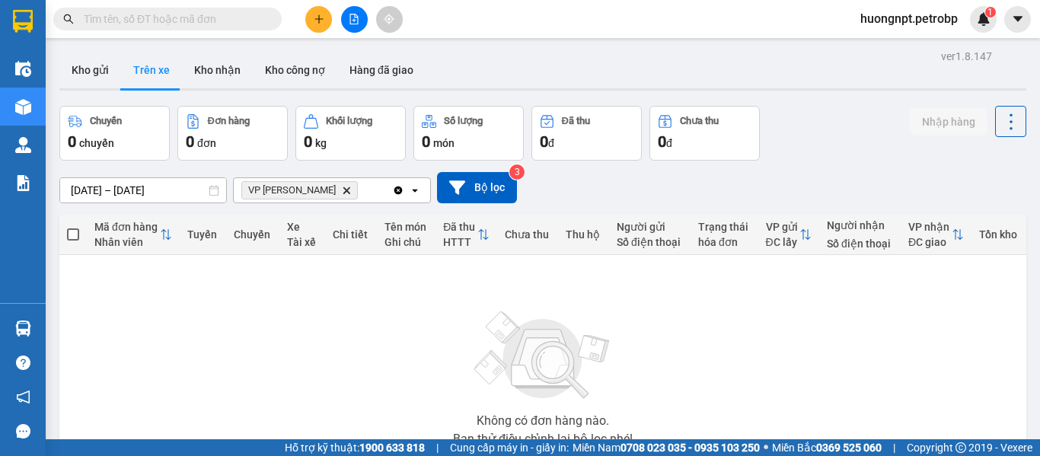
click at [229, 356] on div "Không có đơn hàng nào. Bạn thử điều chỉnh lại bộ lọc nhé!" at bounding box center [543, 374] width 952 height 229
click at [220, 76] on button "Kho nhận" at bounding box center [217, 70] width 71 height 37
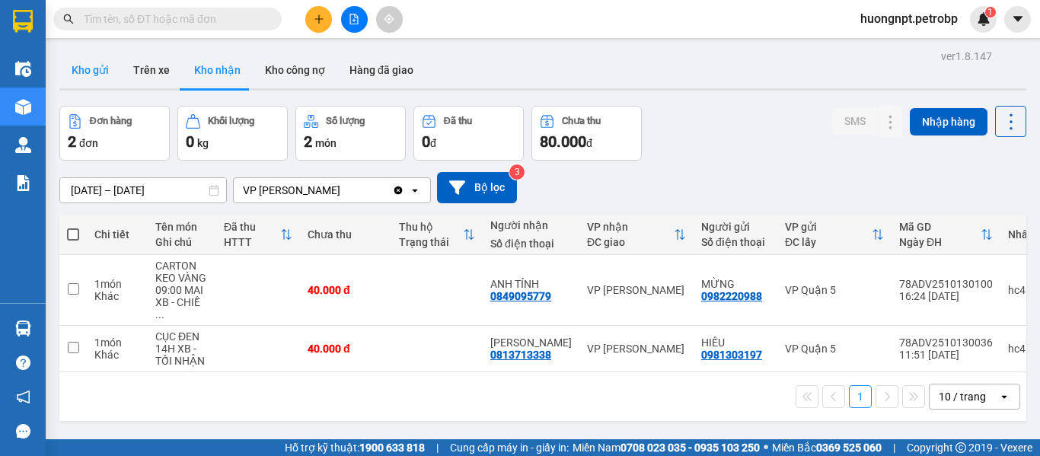
click at [91, 72] on button "Kho gửi" at bounding box center [90, 70] width 62 height 37
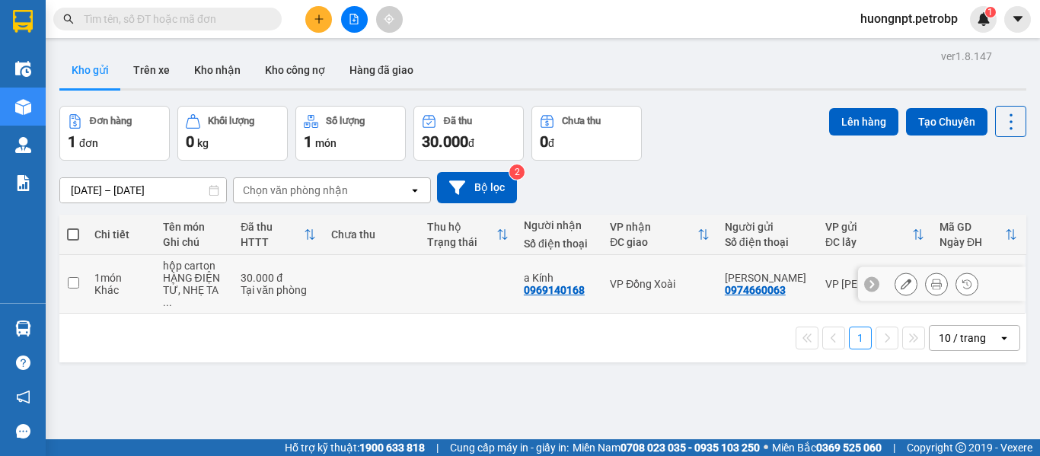
click at [75, 277] on input "checkbox" at bounding box center [73, 282] width 11 height 11
checkbox input "true"
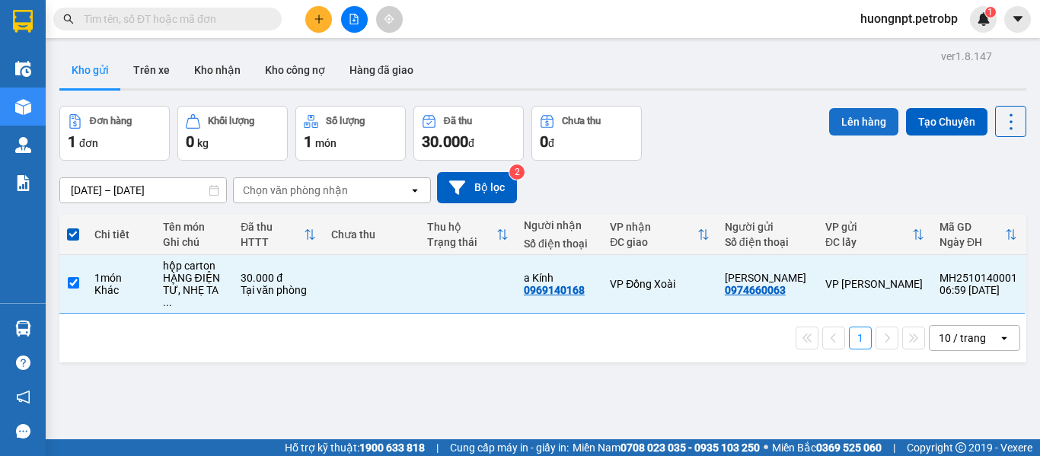
click at [841, 126] on button "Lên hàng" at bounding box center [863, 121] width 69 height 27
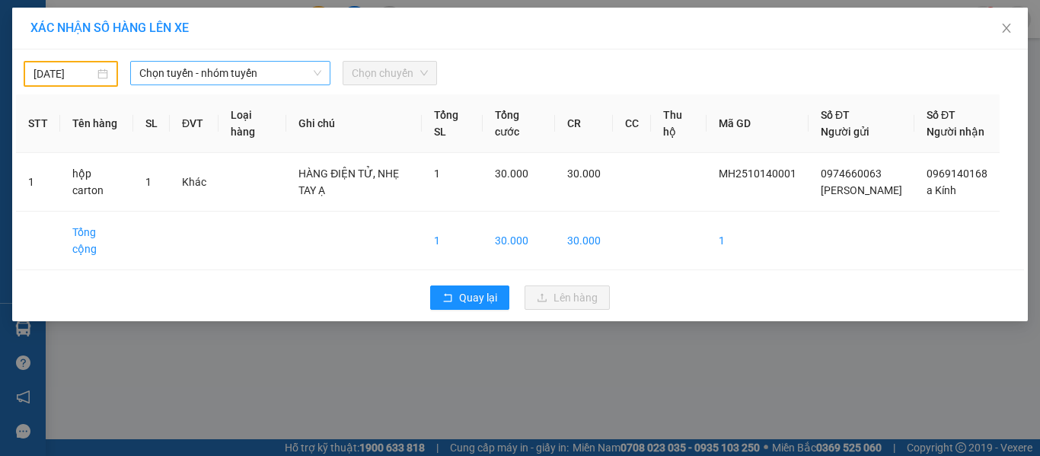
click at [256, 75] on span "Chọn tuyến - nhóm tuyến" at bounding box center [230, 73] width 182 height 23
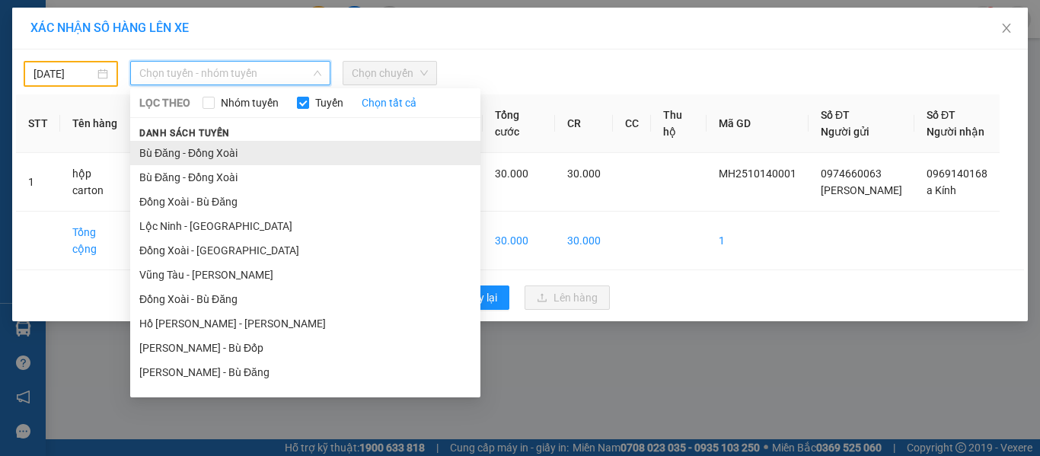
click at [212, 151] on li "Bù Đăng - Đồng Xoài" at bounding box center [305, 153] width 350 height 24
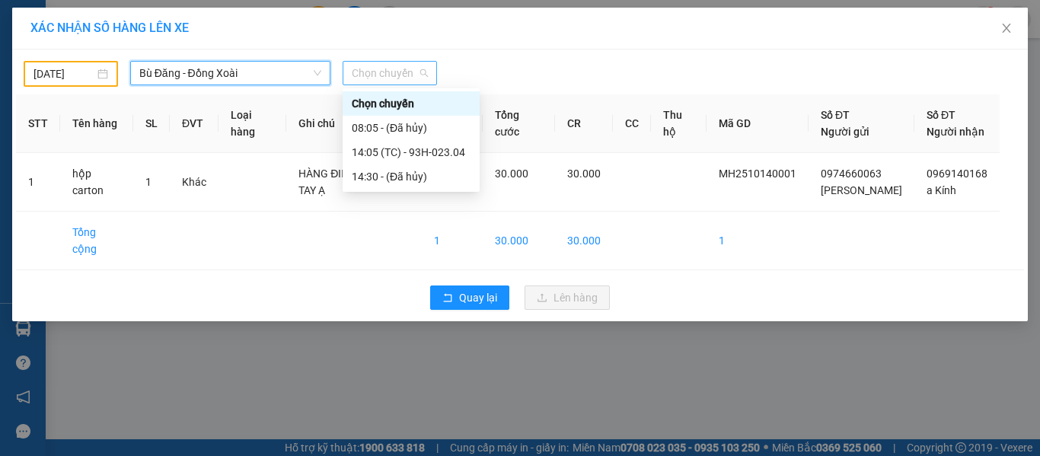
click at [352, 83] on span "Chọn chuyến" at bounding box center [390, 73] width 76 height 23
click at [395, 149] on div "14:05 (TC) - 93H-023.04" at bounding box center [411, 152] width 119 height 17
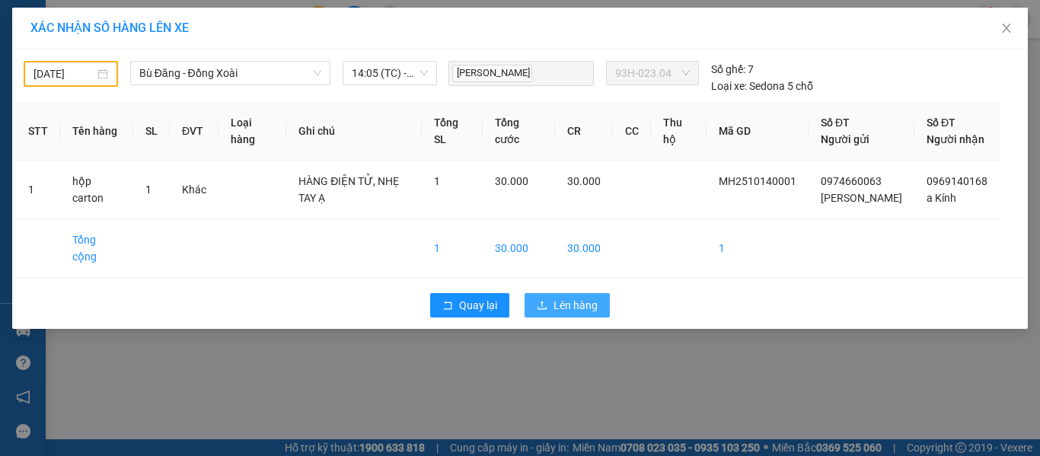
click at [589, 297] on span "Lên hàng" at bounding box center [576, 305] width 44 height 17
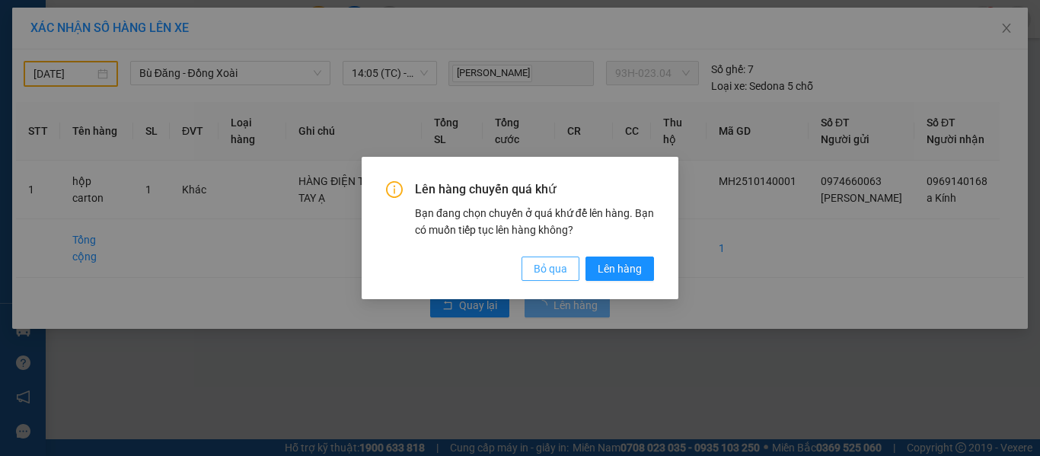
click at [548, 264] on span "Bỏ qua" at bounding box center [551, 268] width 34 height 17
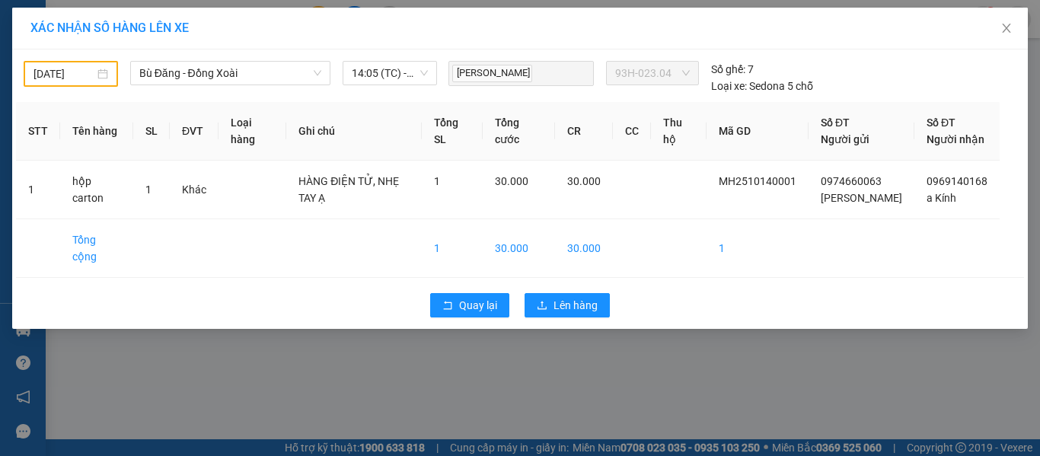
click at [100, 74] on div "[DATE]" at bounding box center [71, 74] width 75 height 17
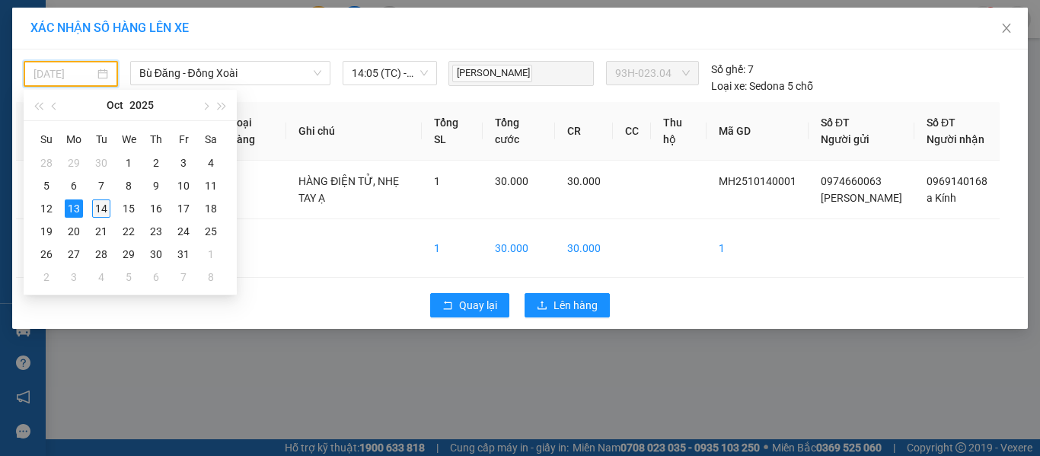
click at [102, 205] on div "14" at bounding box center [101, 209] width 18 height 18
type input "[DATE]"
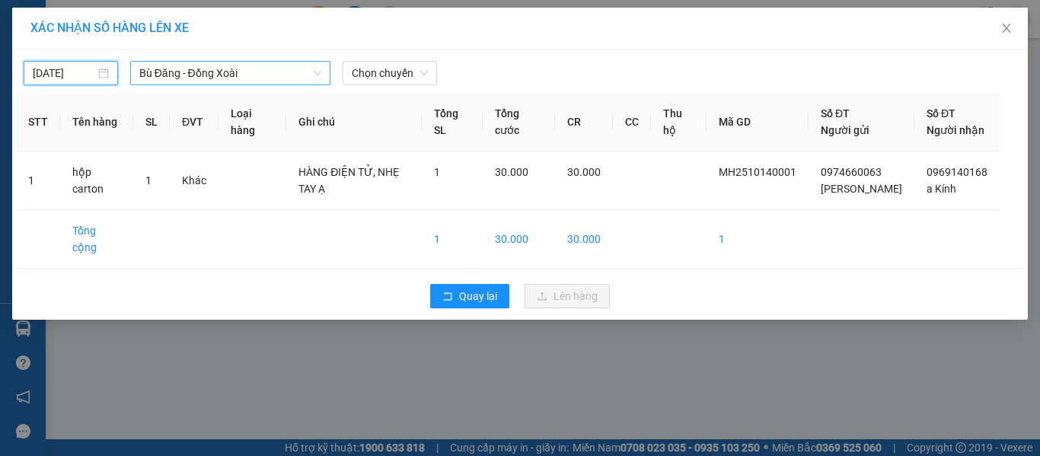
click at [277, 79] on span "Bù Đăng - Đồng Xoài" at bounding box center [230, 73] width 182 height 23
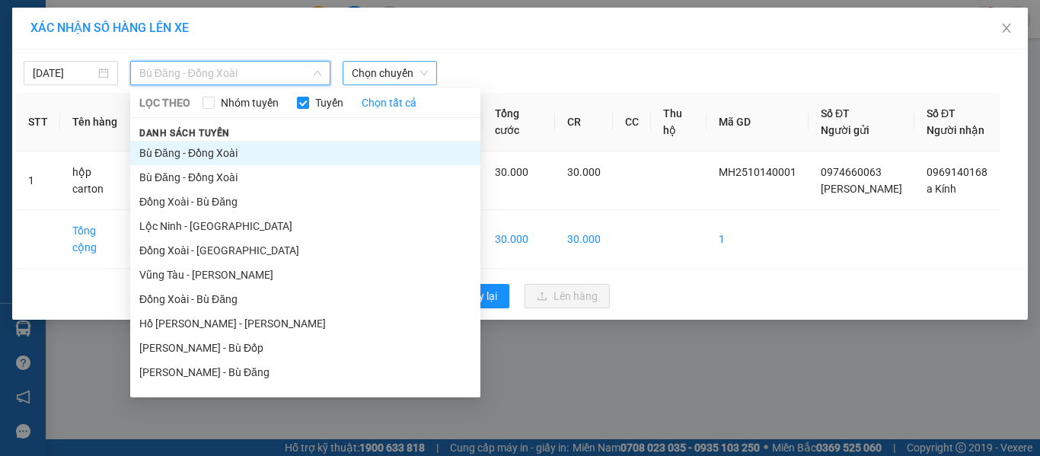
click at [396, 82] on span "Chọn chuyến" at bounding box center [390, 73] width 76 height 23
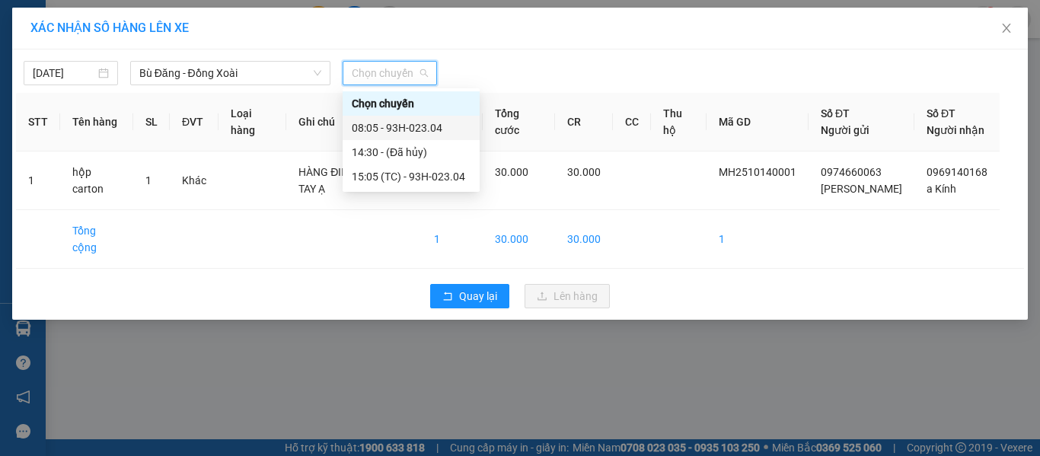
click at [426, 121] on div "08:05 - 93H-023.04" at bounding box center [411, 128] width 119 height 17
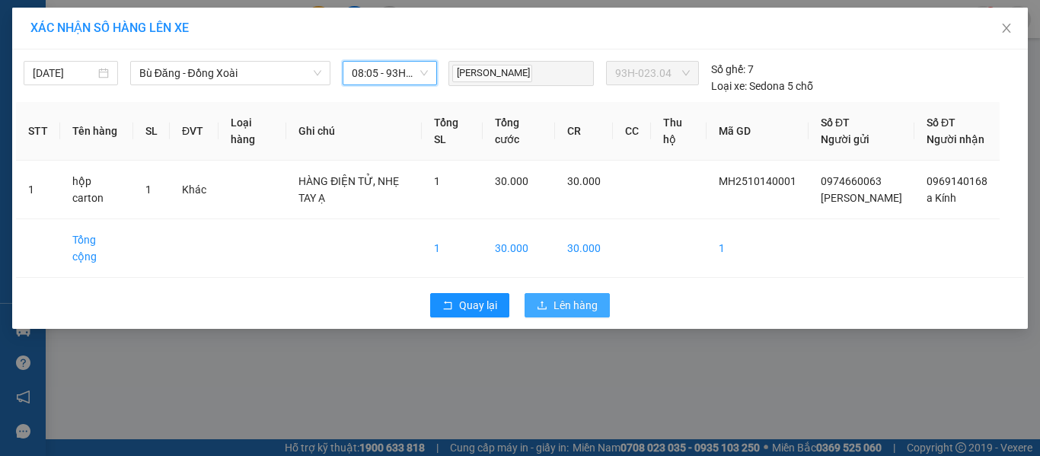
click at [599, 293] on button "Lên hàng" at bounding box center [567, 305] width 85 height 24
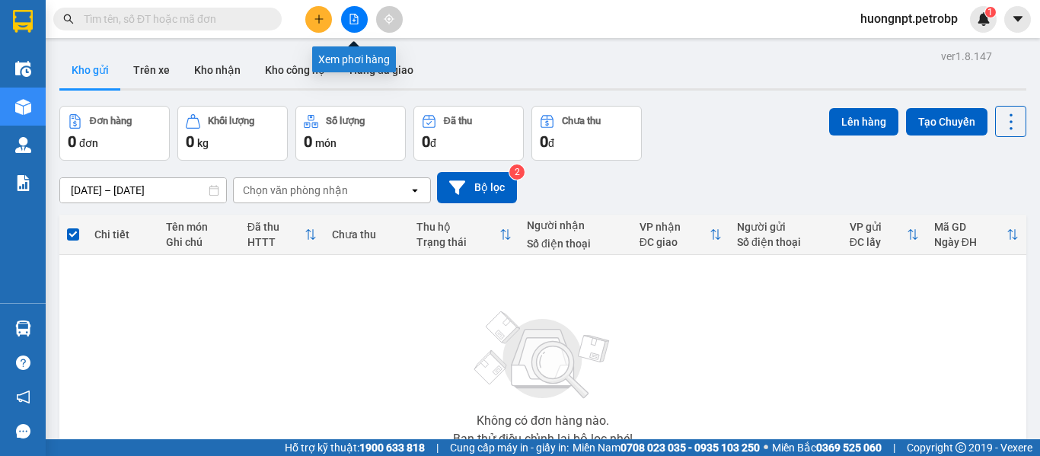
click at [360, 25] on button at bounding box center [354, 19] width 27 height 27
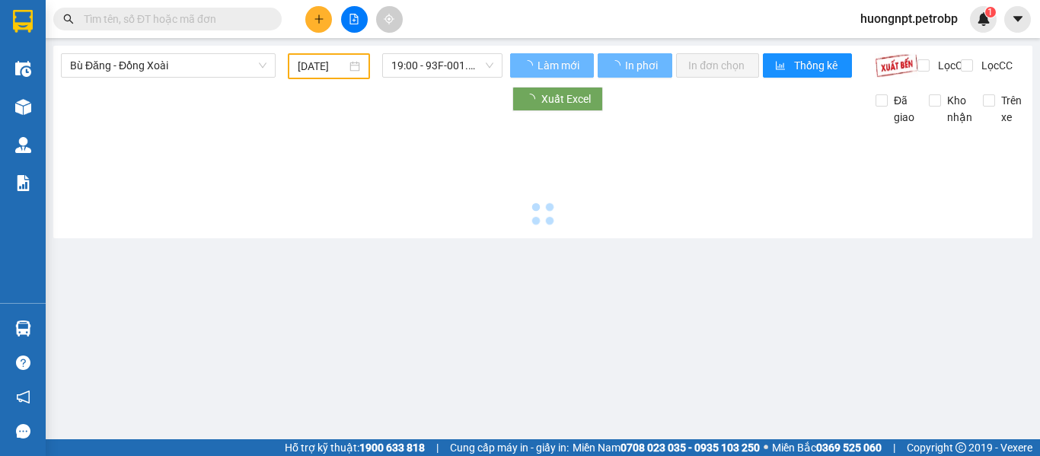
type input "[DATE]"
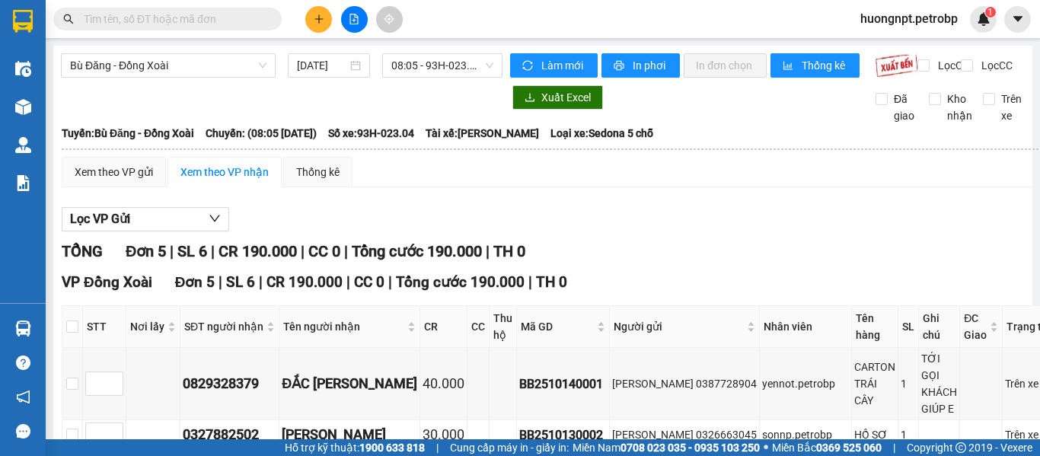
scroll to position [76, 0]
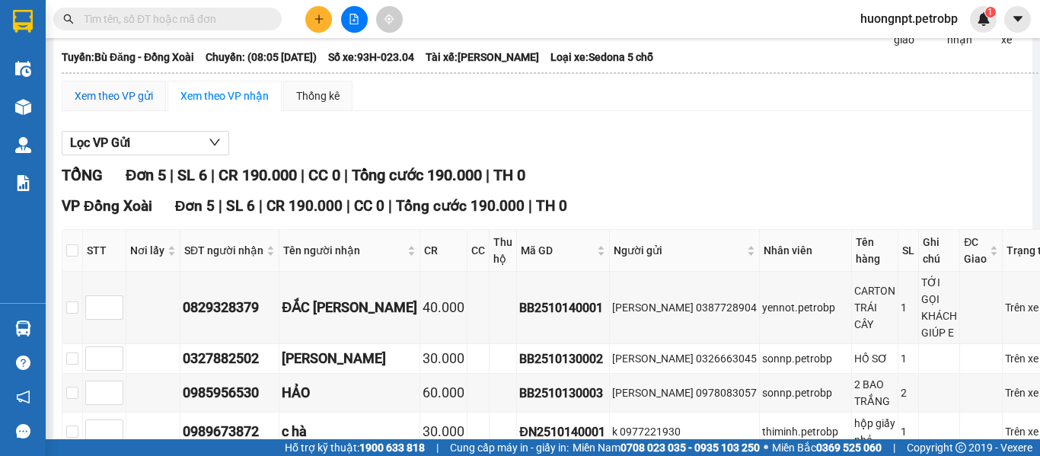
click at [132, 104] on div "Xem theo VP gửi" at bounding box center [114, 96] width 78 height 17
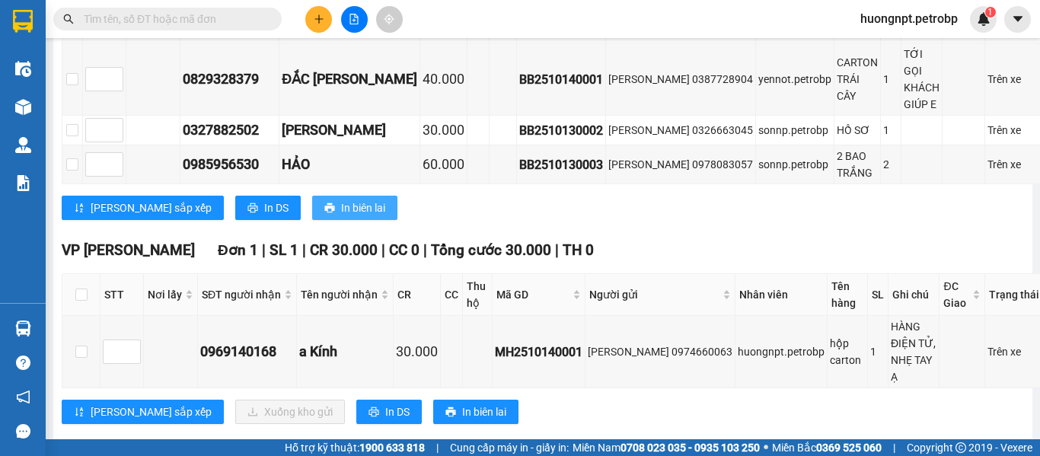
scroll to position [381, 0]
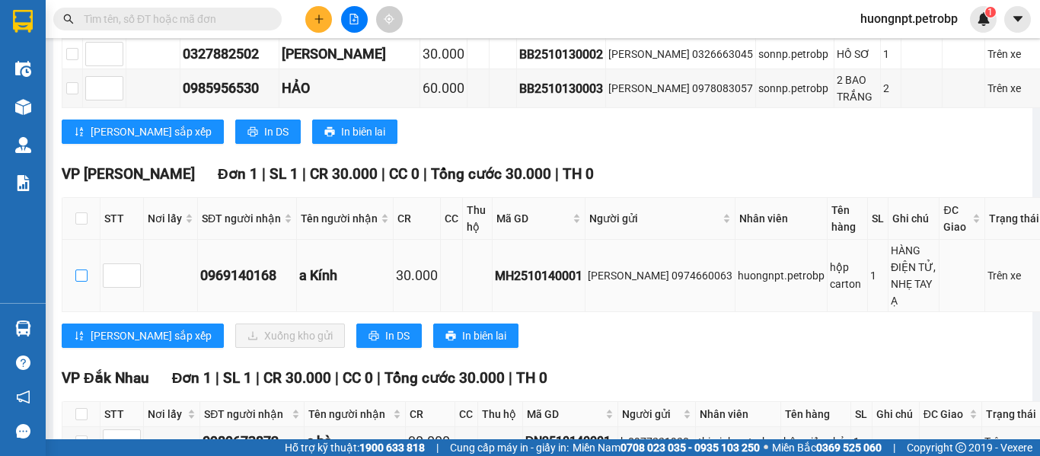
click at [81, 270] on input "checkbox" at bounding box center [81, 276] width 12 height 12
checkbox input "true"
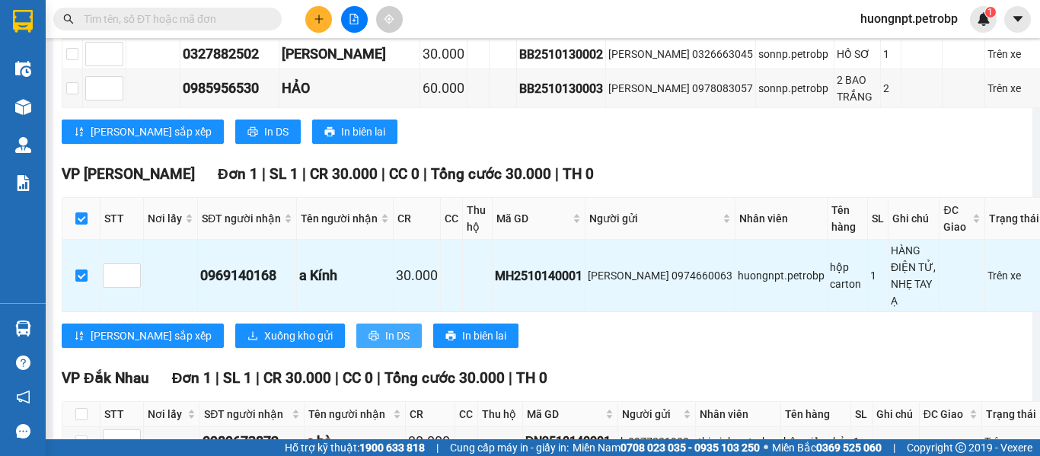
click at [385, 335] on span "In DS" at bounding box center [397, 336] width 24 height 17
click at [385, 330] on span "In DS" at bounding box center [397, 336] width 24 height 17
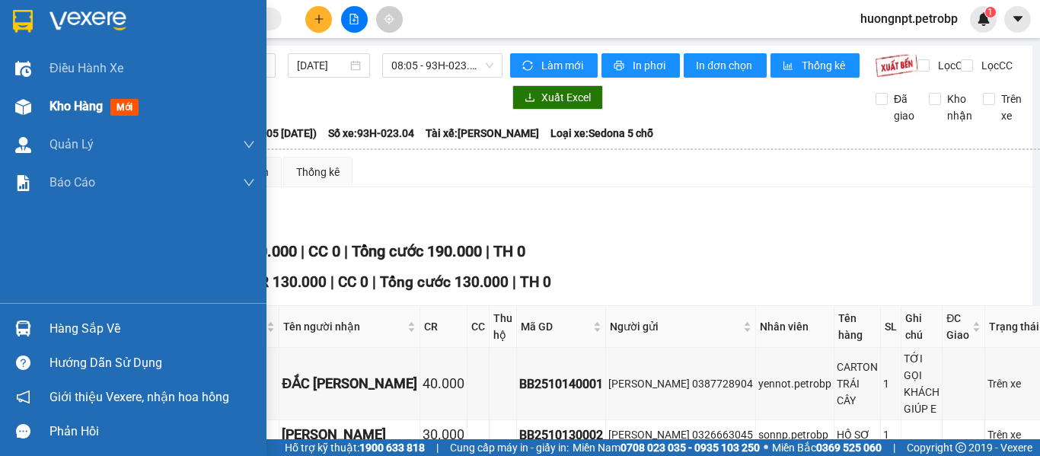
click at [106, 107] on div "Kho hàng mới" at bounding box center [97, 106] width 95 height 19
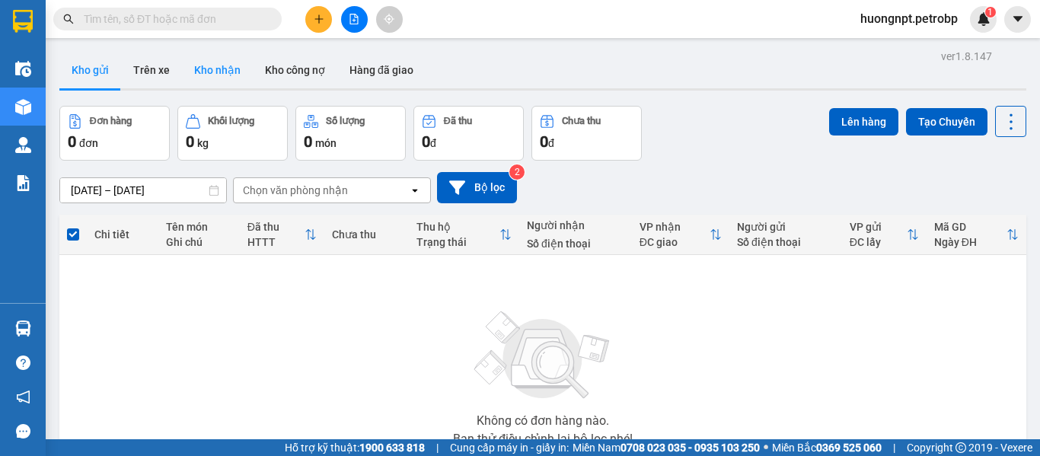
click at [199, 64] on button "Kho nhận" at bounding box center [217, 70] width 71 height 37
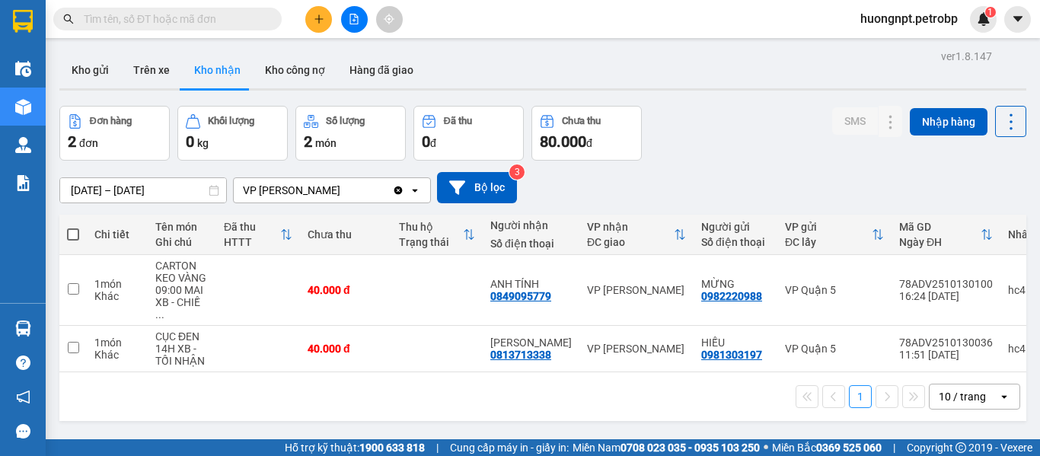
click at [615, 404] on div "1 10 / trang open" at bounding box center [542, 396] width 967 height 49
click at [184, 14] on input "text" at bounding box center [174, 19] width 180 height 17
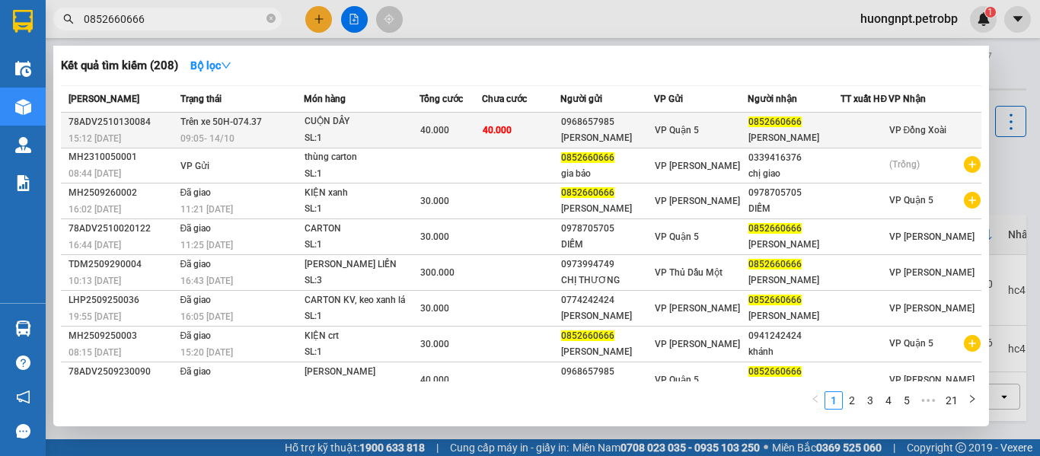
type input "0852660666"
click at [384, 129] on div "CUỘN DÂY" at bounding box center [362, 121] width 114 height 17
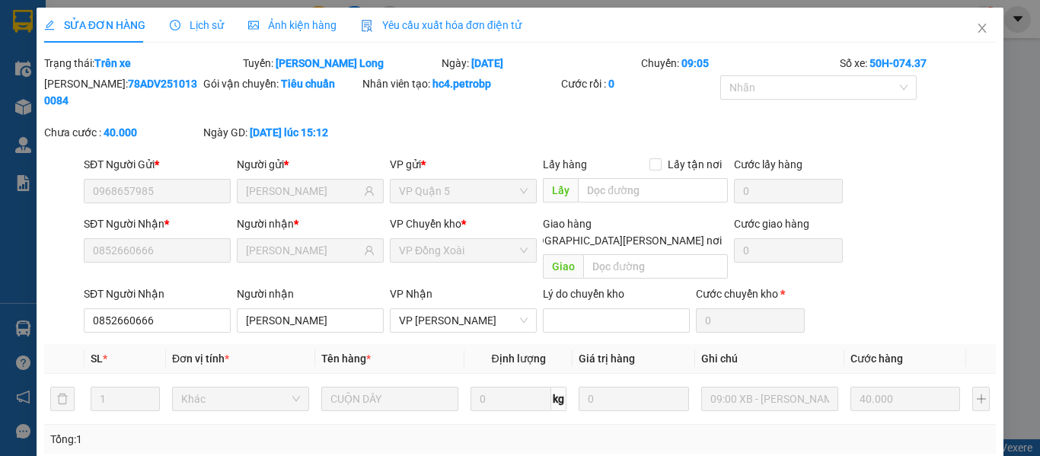
type input "0968657985"
type input "[PERSON_NAME]"
type input "0852660666"
type input "[PERSON_NAME]"
type input "40.000"
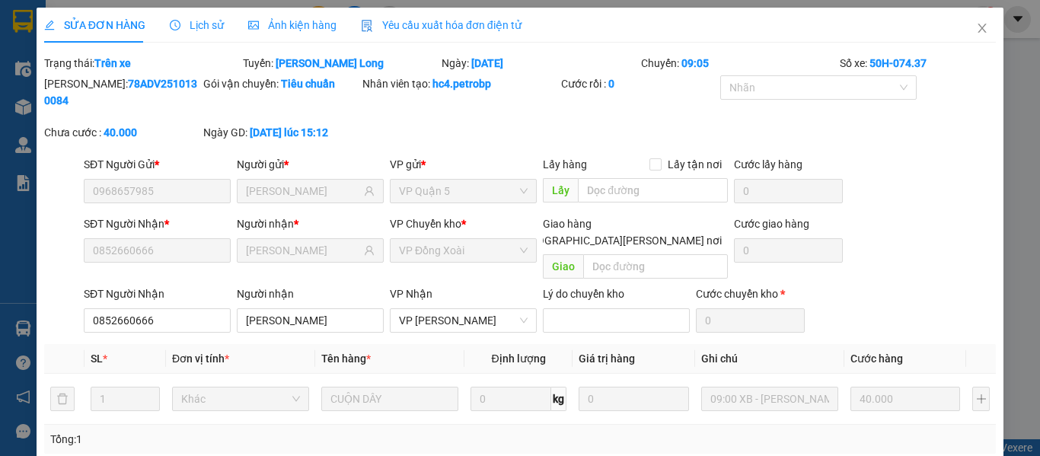
type input "40.000"
click at [976, 24] on icon "close" at bounding box center [982, 28] width 12 height 12
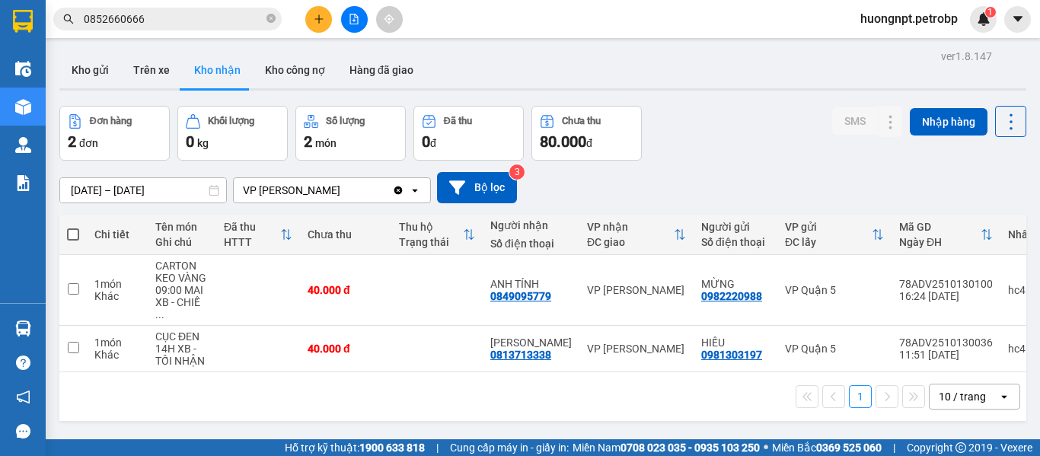
click at [190, 404] on div "1 10 / trang open" at bounding box center [542, 396] width 967 height 49
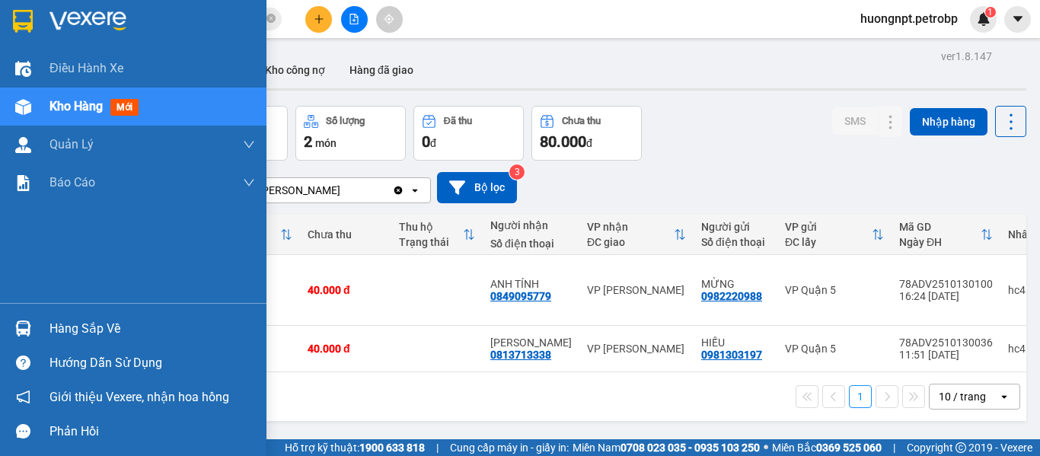
click at [83, 332] on div "Hàng sắp về" at bounding box center [153, 329] width 206 height 23
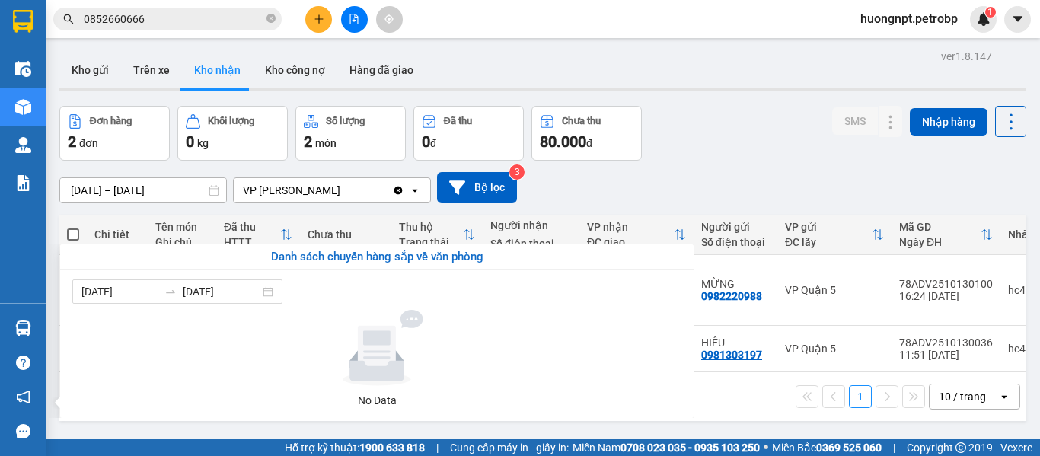
click at [742, 408] on section "Kết quả [PERSON_NAME] ( 208 ) Bộ lọc Mã ĐH Trạng thái Món hàng [PERSON_NAME] [P…" at bounding box center [520, 228] width 1040 height 456
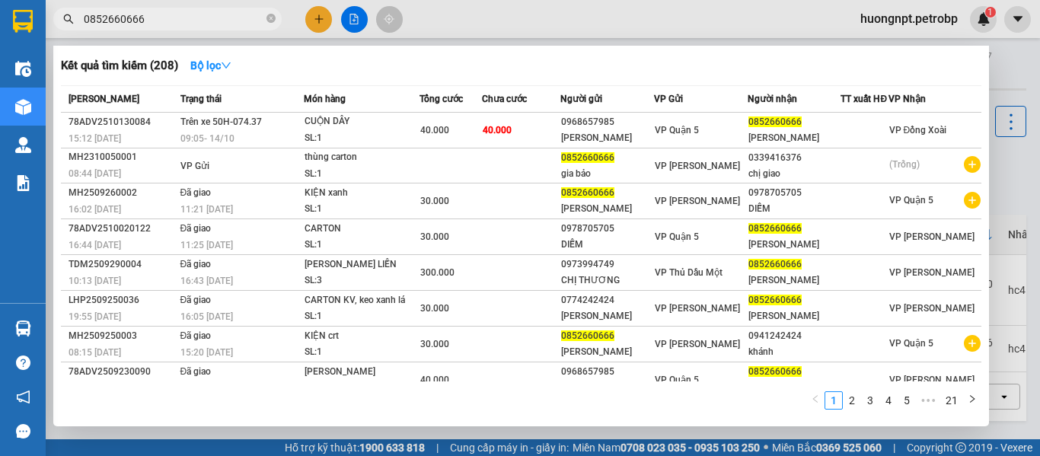
click at [238, 21] on input "0852660666" at bounding box center [174, 19] width 180 height 17
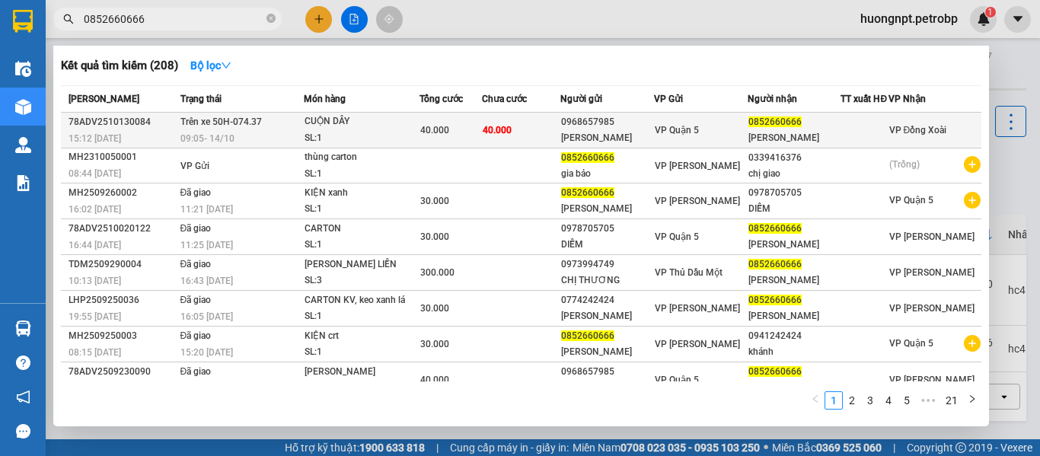
click at [356, 141] on div "SL: 1" at bounding box center [362, 138] width 114 height 17
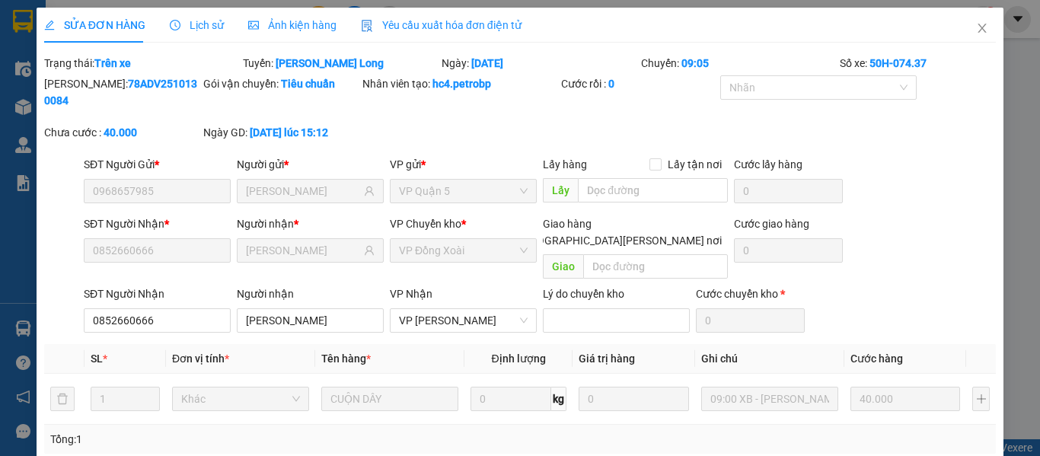
type input "0968657985"
type input "[PERSON_NAME]"
type input "0852660666"
type input "[PERSON_NAME]"
type input "40.000"
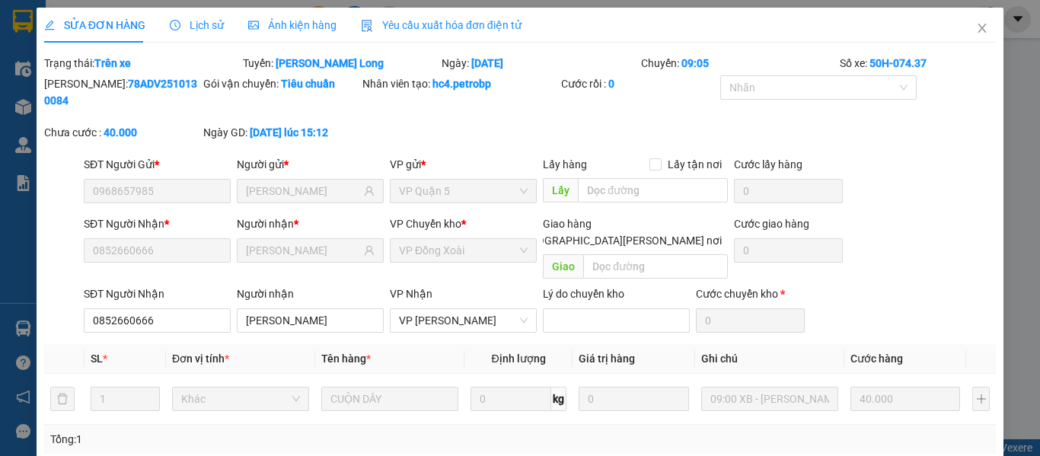
type input "40.000"
click at [976, 27] on icon "close" at bounding box center [982, 28] width 12 height 12
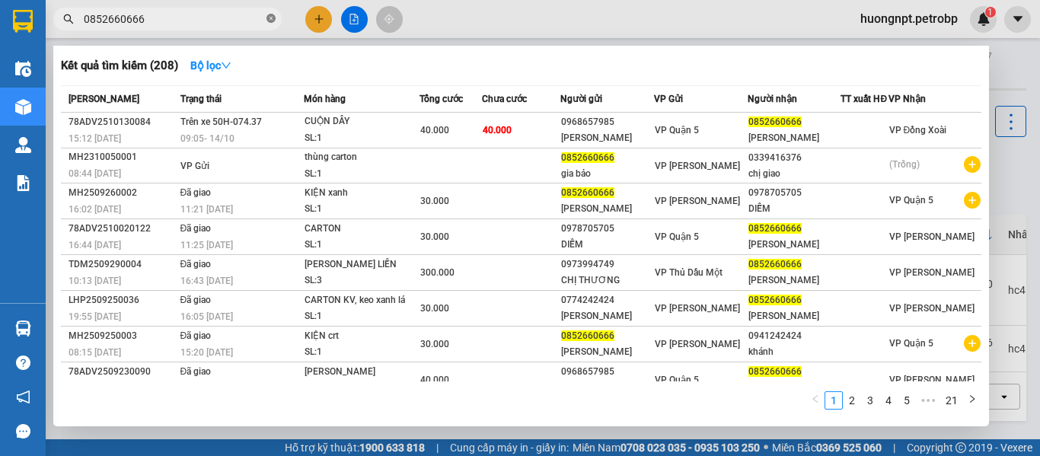
click at [273, 20] on icon "close-circle" at bounding box center [271, 18] width 9 height 9
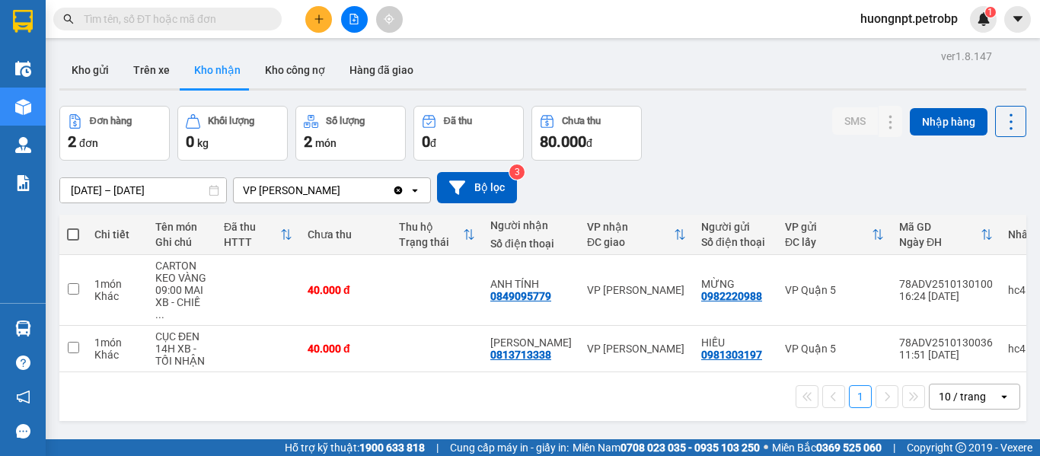
drag, startPoint x: 219, startPoint y: 396, endPoint x: 200, endPoint y: 190, distance: 207.2
click at [219, 396] on div "1 10 / trang open" at bounding box center [543, 397] width 955 height 26
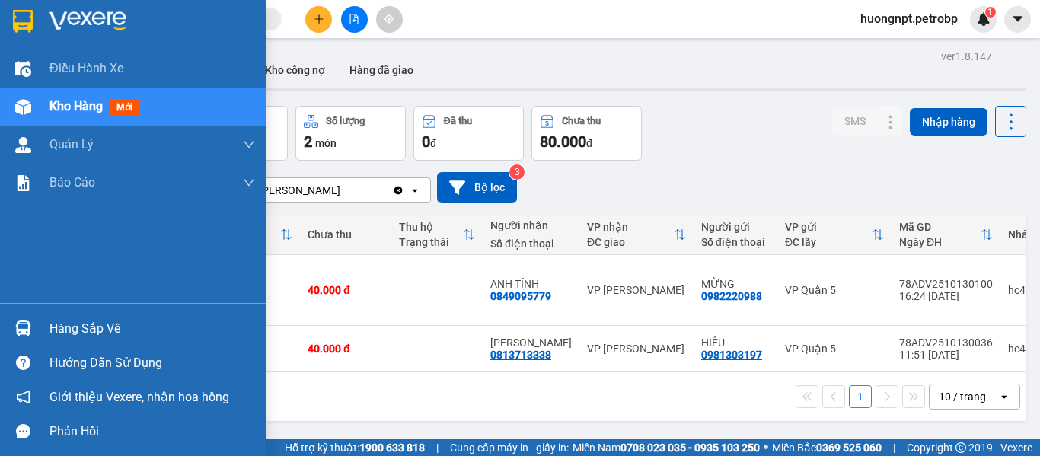
click at [76, 334] on div "Hàng sắp về" at bounding box center [153, 329] width 206 height 23
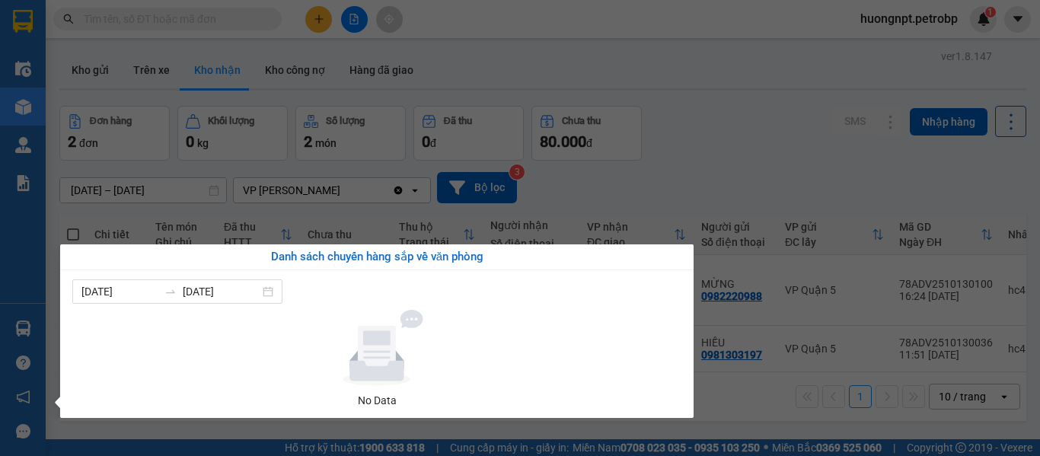
click at [718, 156] on section "Kết quả [PERSON_NAME] ( 208 ) Bộ lọc Mã ĐH Trạng thái Món hàng [PERSON_NAME] [P…" at bounding box center [520, 228] width 1040 height 456
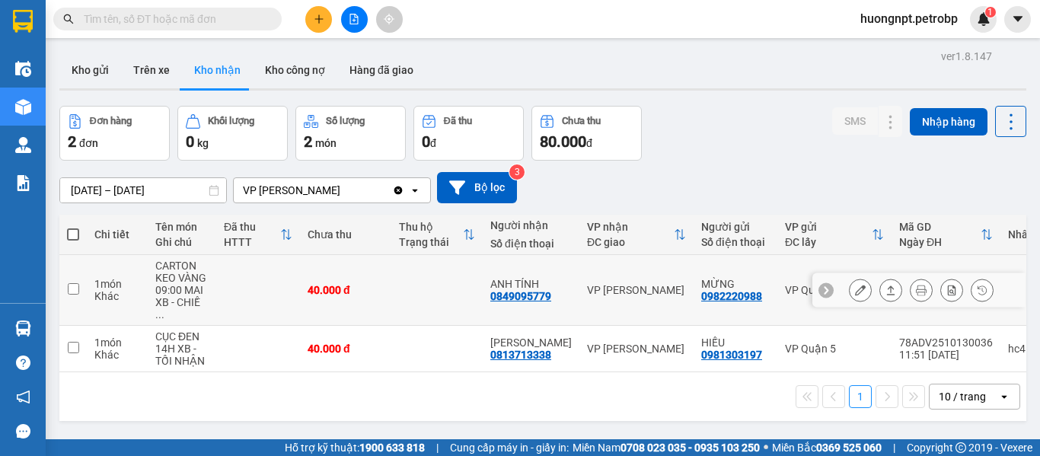
click at [512, 293] on div "0849095779" at bounding box center [521, 296] width 61 height 12
copy div "0849095779"
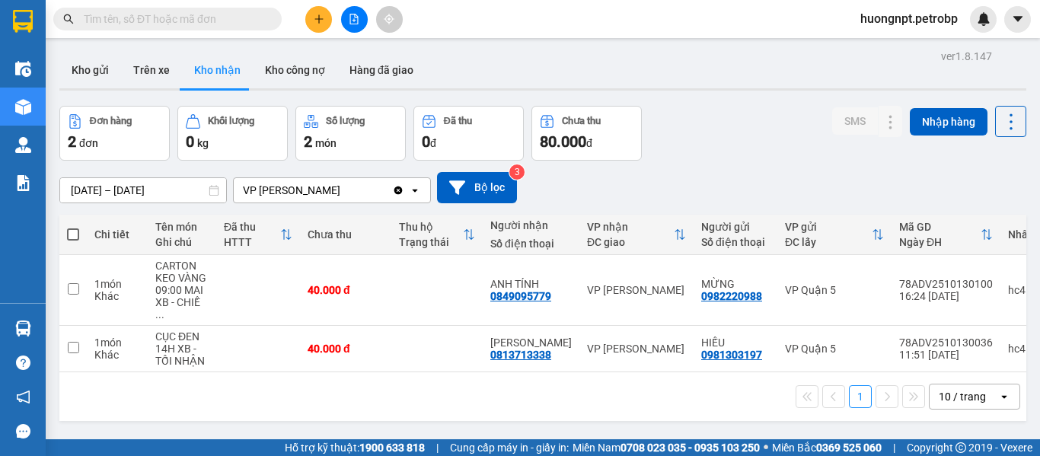
click at [241, 413] on div "1 10 / trang open" at bounding box center [542, 396] width 967 height 49
click at [535, 349] on div "0813713338" at bounding box center [521, 355] width 61 height 12
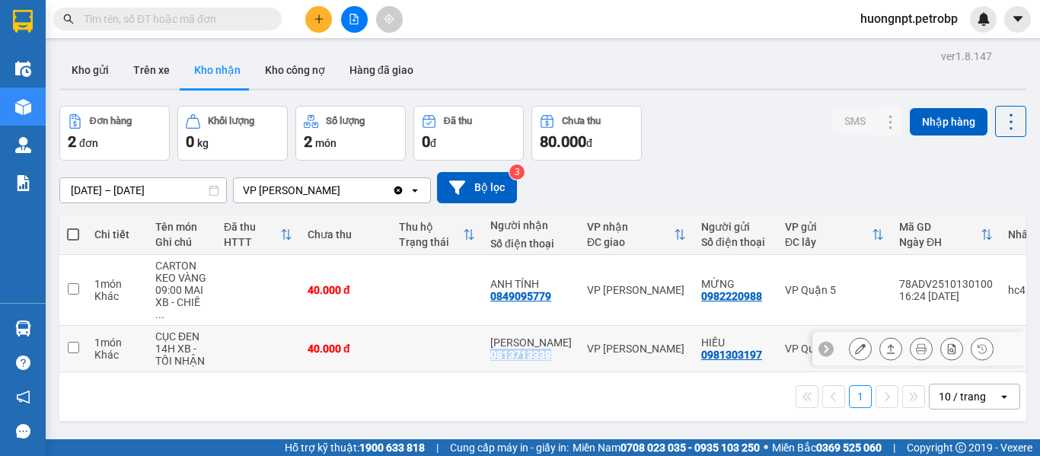
click at [535, 349] on div "0813713338" at bounding box center [521, 355] width 61 height 12
copy div "0813713338"
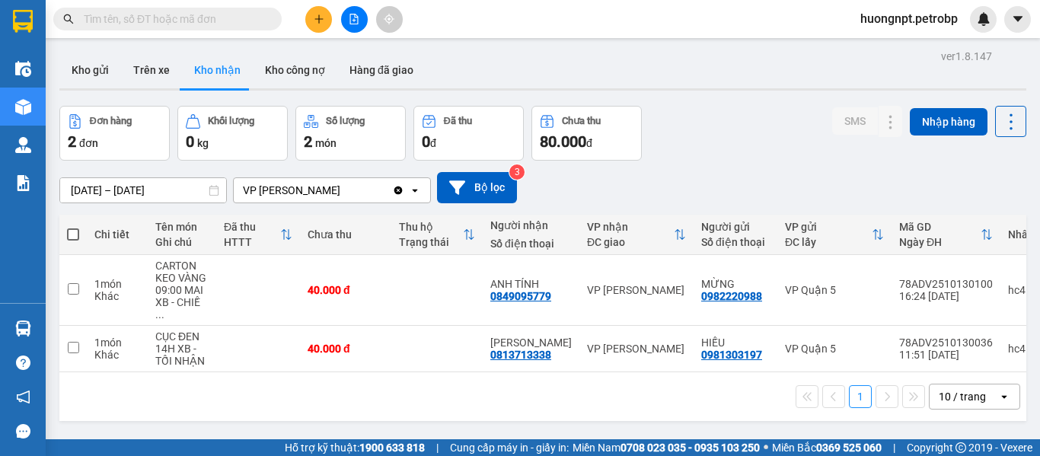
click at [228, 404] on div "1 10 / trang open" at bounding box center [542, 396] width 967 height 49
